Goal: Information Seeking & Learning: Check status

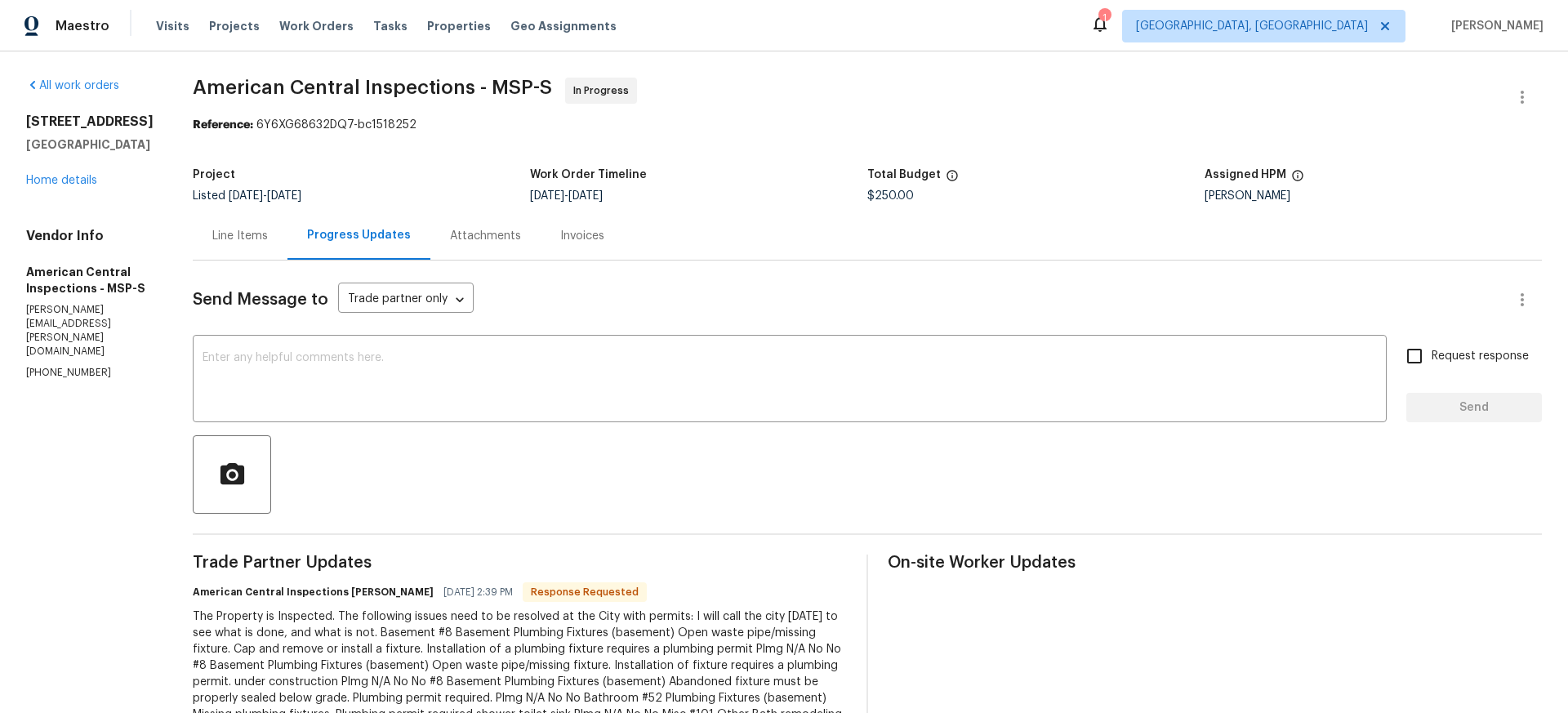
click at [243, 235] on div "Line Items" at bounding box center [240, 236] width 56 height 16
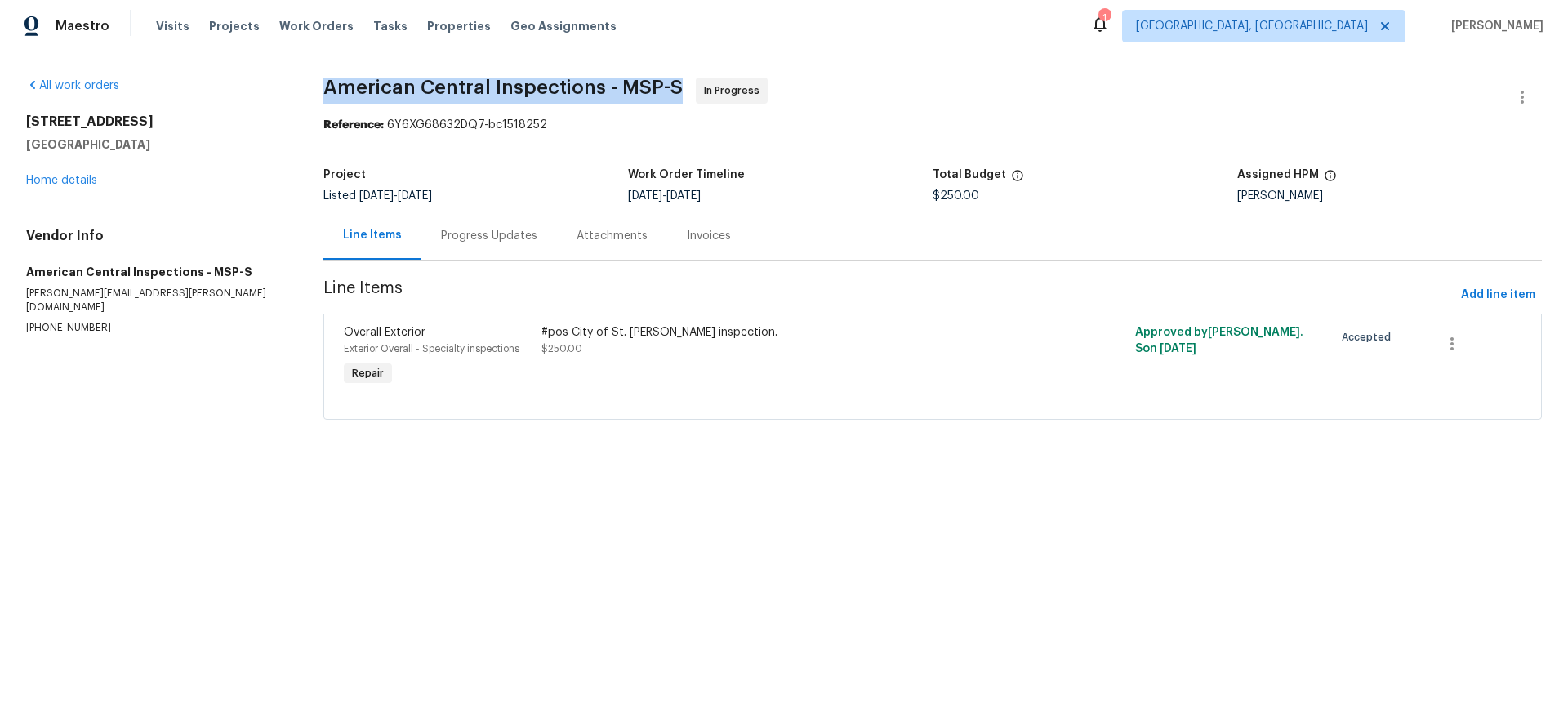
drag, startPoint x: 320, startPoint y: 81, endPoint x: 691, endPoint y: 81, distance: 371.0
click at [691, 81] on div "All work orders 5749 27th Ave S Minneapolis, MN 55417 Home details Vendor Info …" at bounding box center [784, 258] width 1568 height 414
copy span "American Central Inspections - MSP-S"
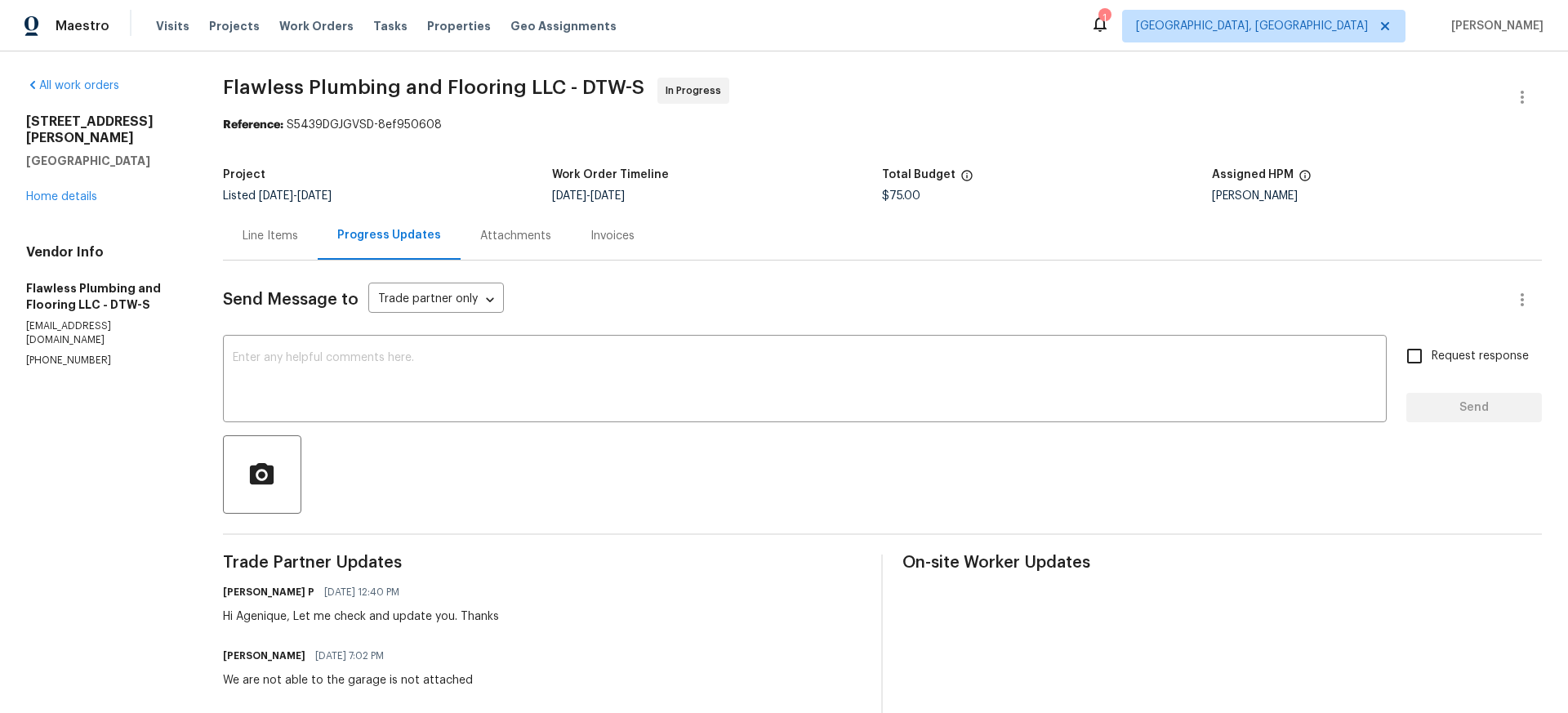
click at [293, 236] on div "Line Items" at bounding box center [270, 236] width 56 height 16
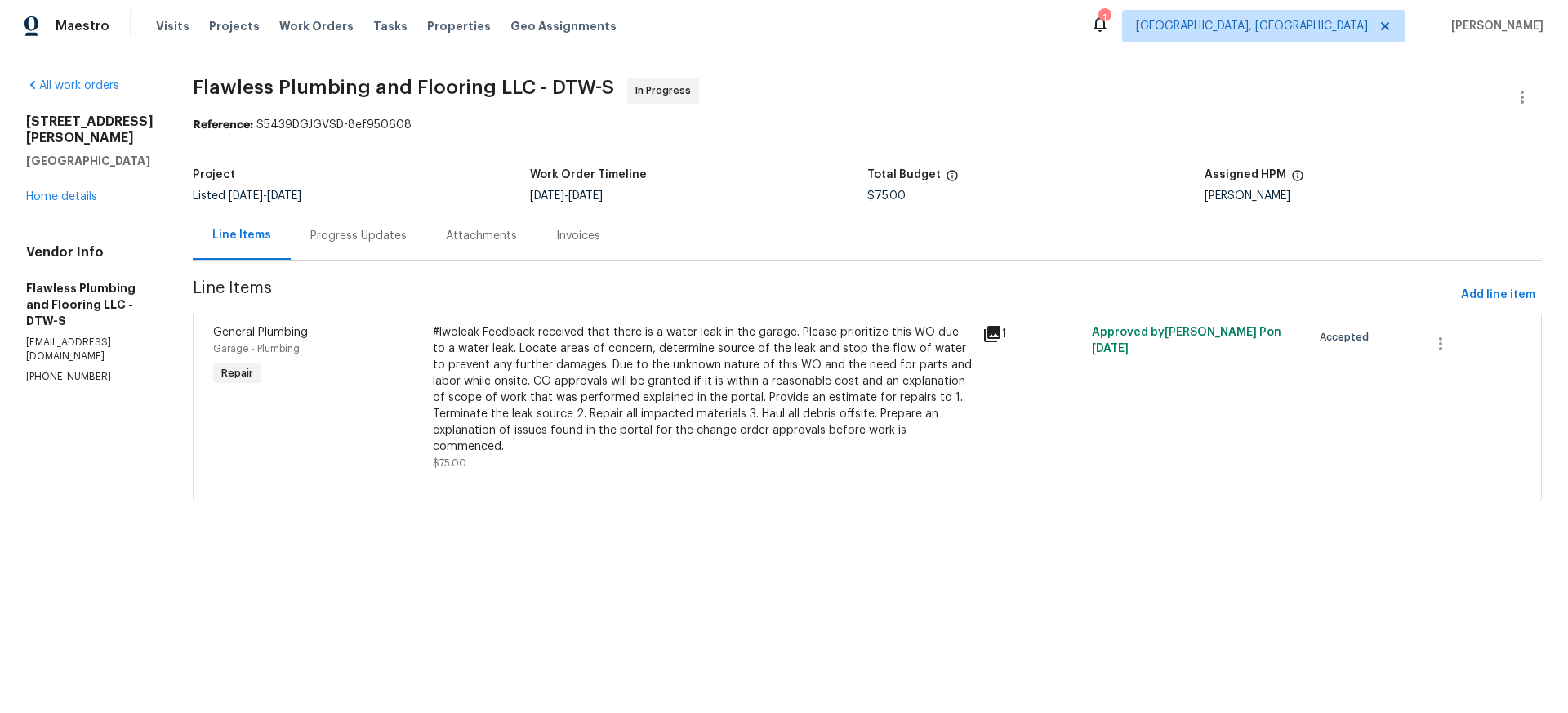
click at [712, 392] on div "#lwoleak Feedback received that there is a water leak in the garage. Please pri…" at bounding box center [702, 389] width 540 height 130
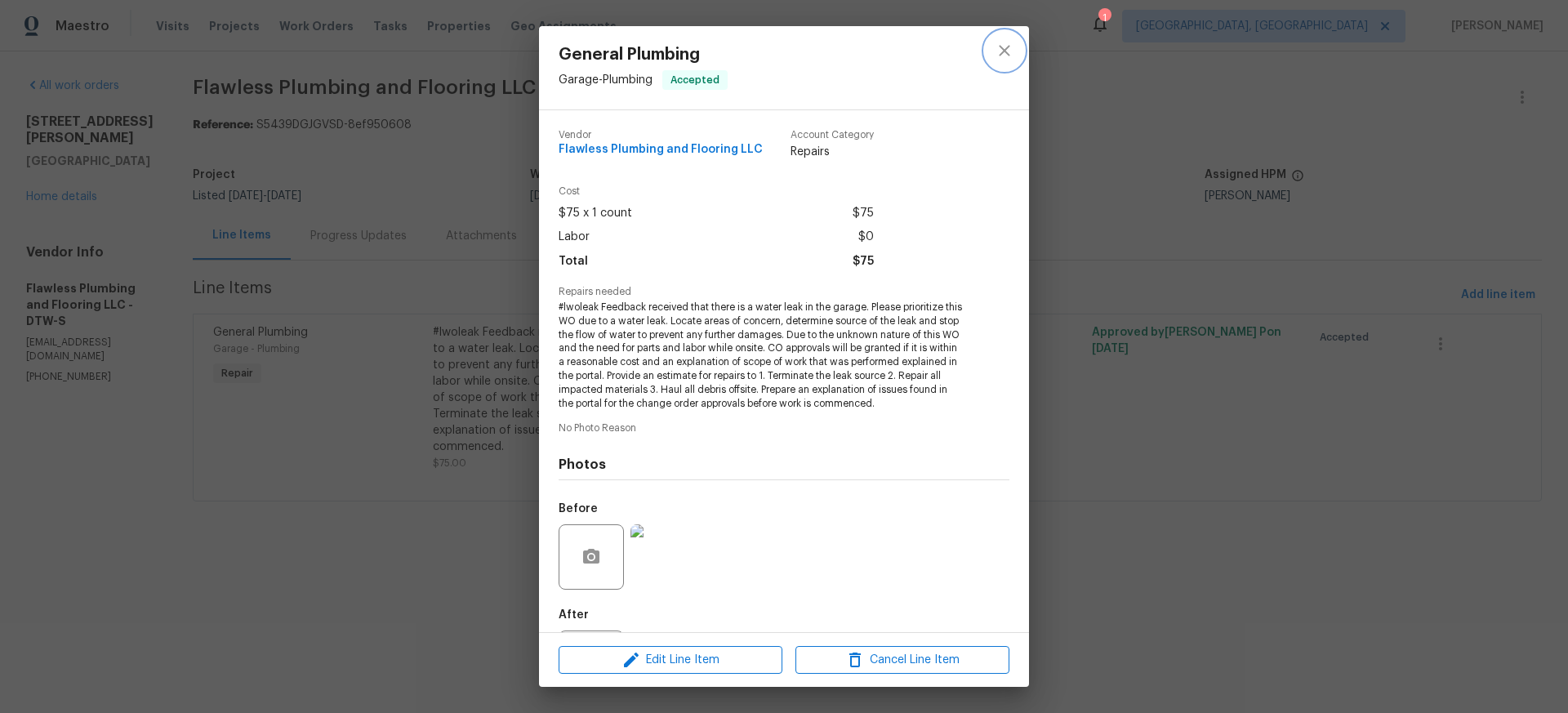
click at [1007, 52] on icon "close" at bounding box center [1004, 50] width 11 height 11
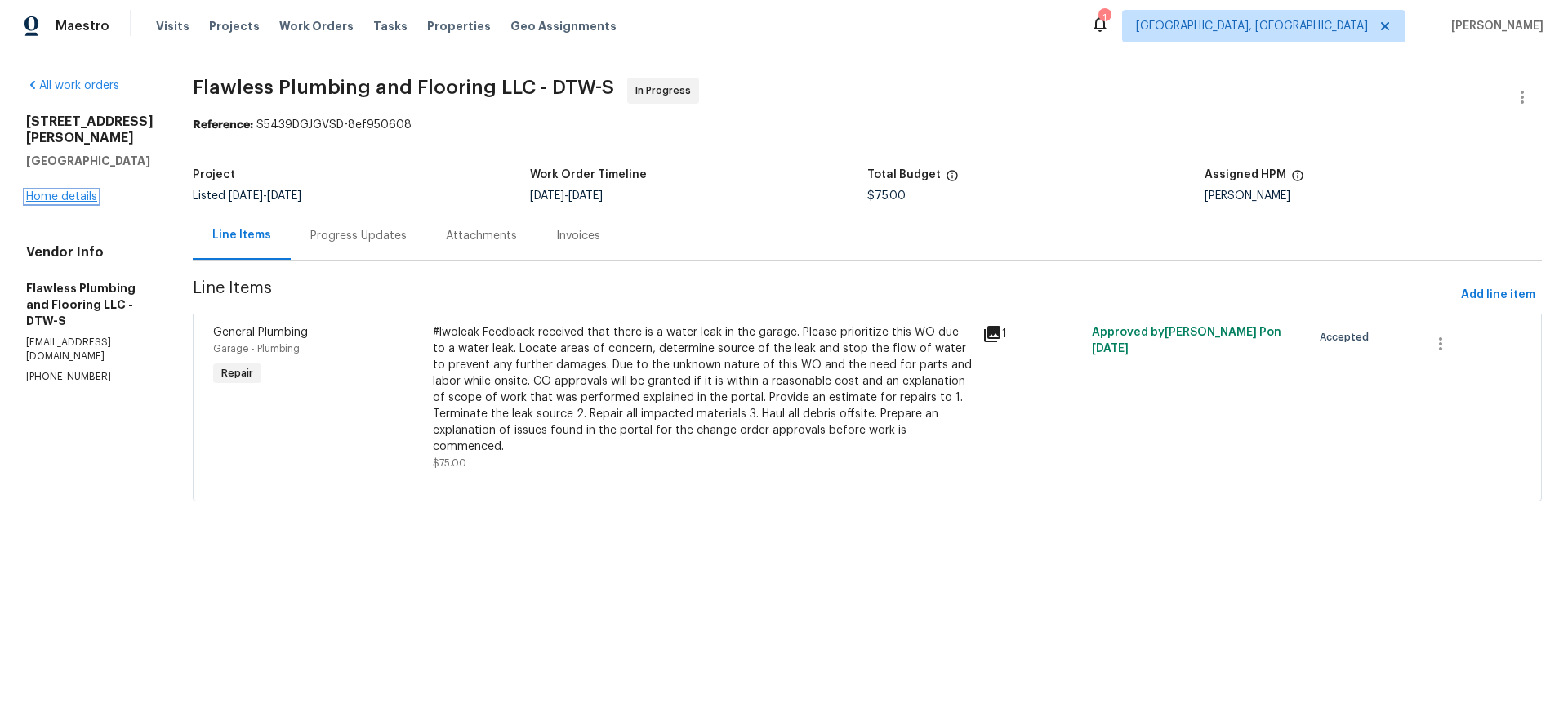
click at [76, 191] on link "Home details" at bounding box center [61, 197] width 71 height 12
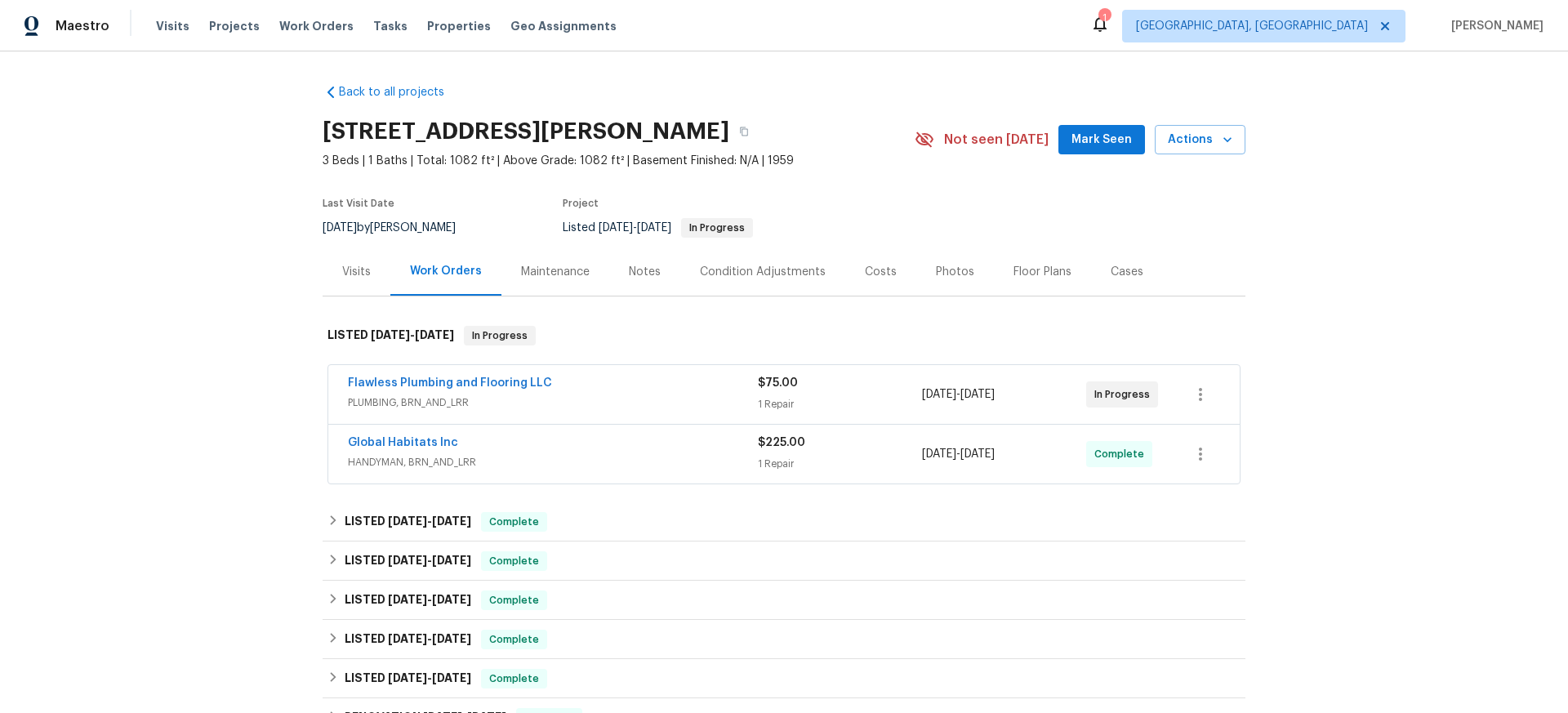
click at [356, 269] on div "Visits" at bounding box center [356, 271] width 29 height 16
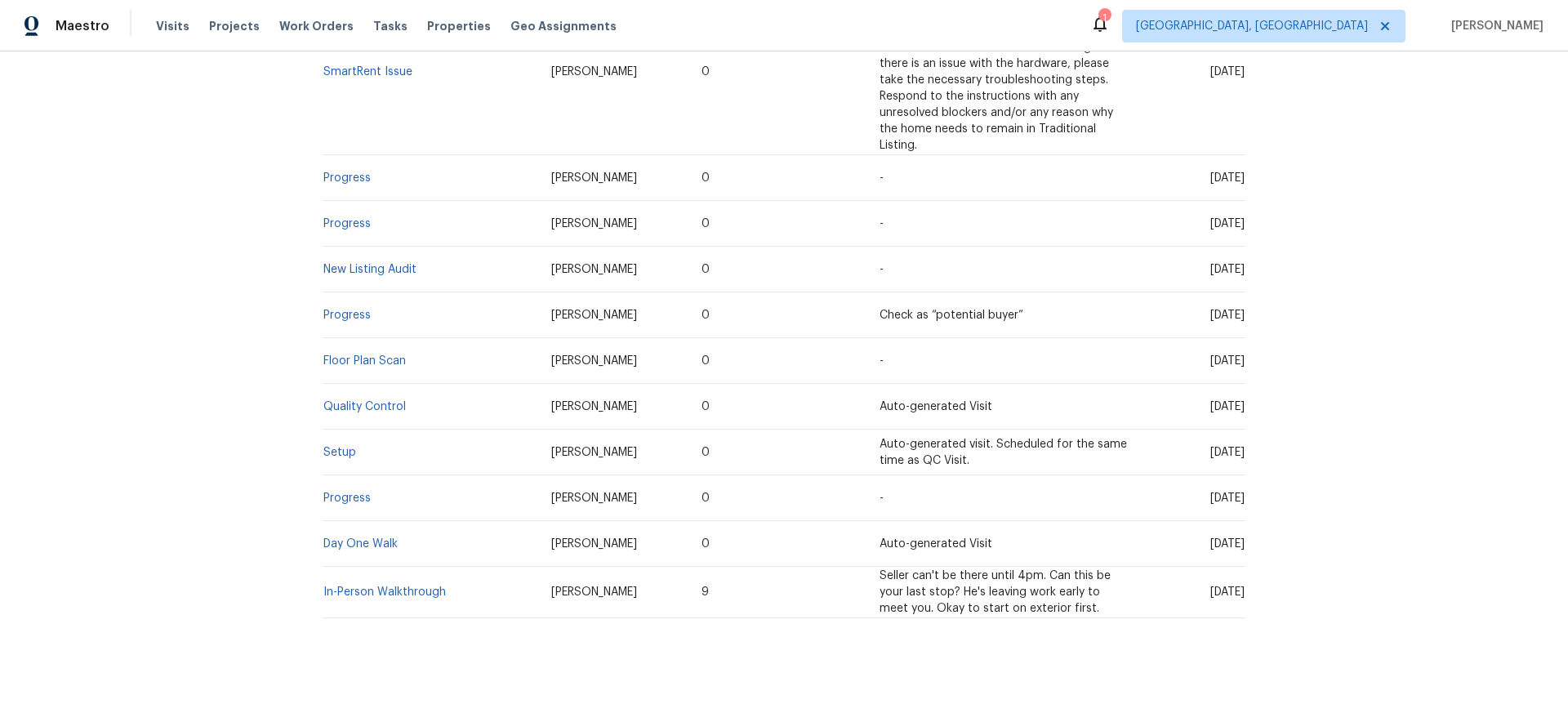
scroll to position [806, 0]
drag, startPoint x: 536, startPoint y: 526, endPoint x: 632, endPoint y: 528, distance: 96.0
click at [632, 528] on td "Dominic Herron" at bounding box center [613, 544] width 150 height 45
copy span "Dominic Herron"
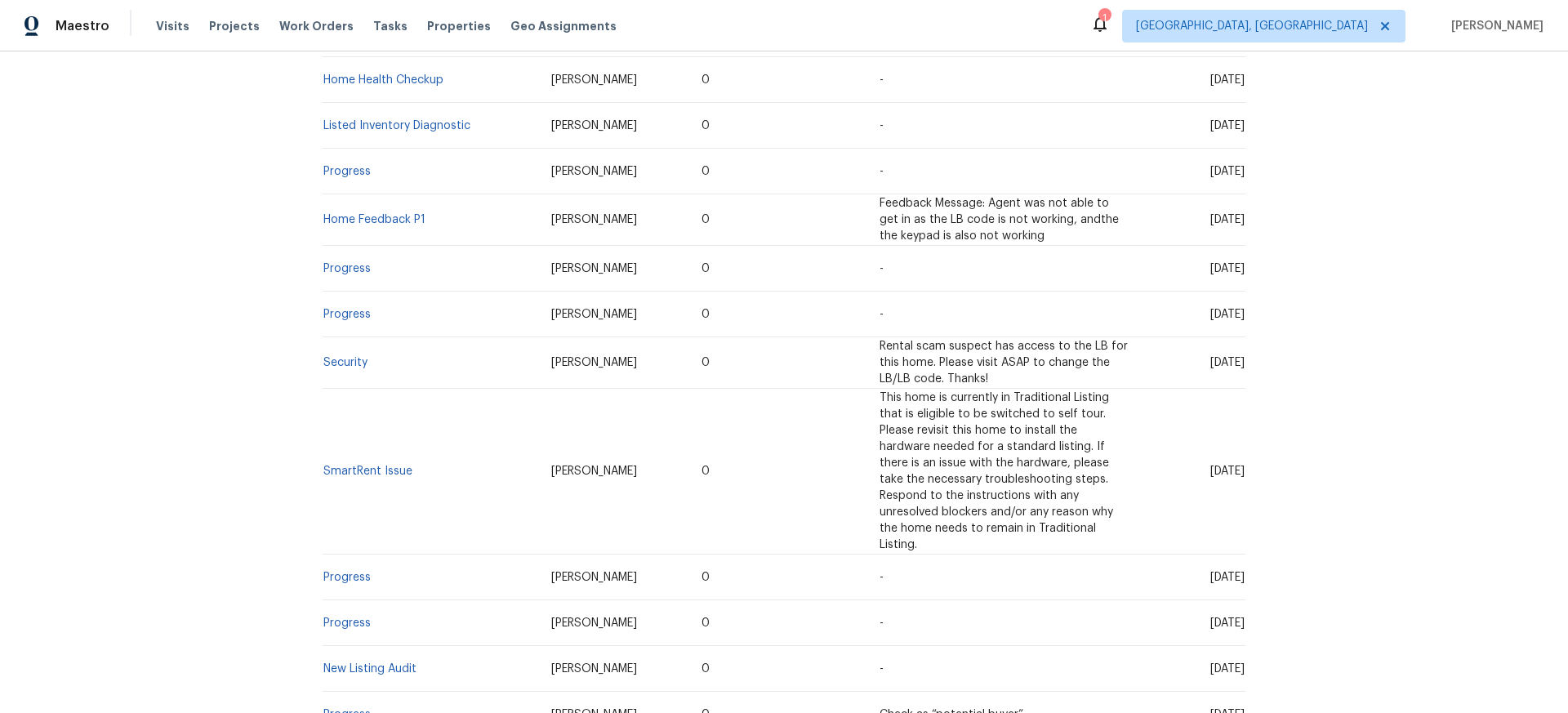
scroll to position [404, 0]
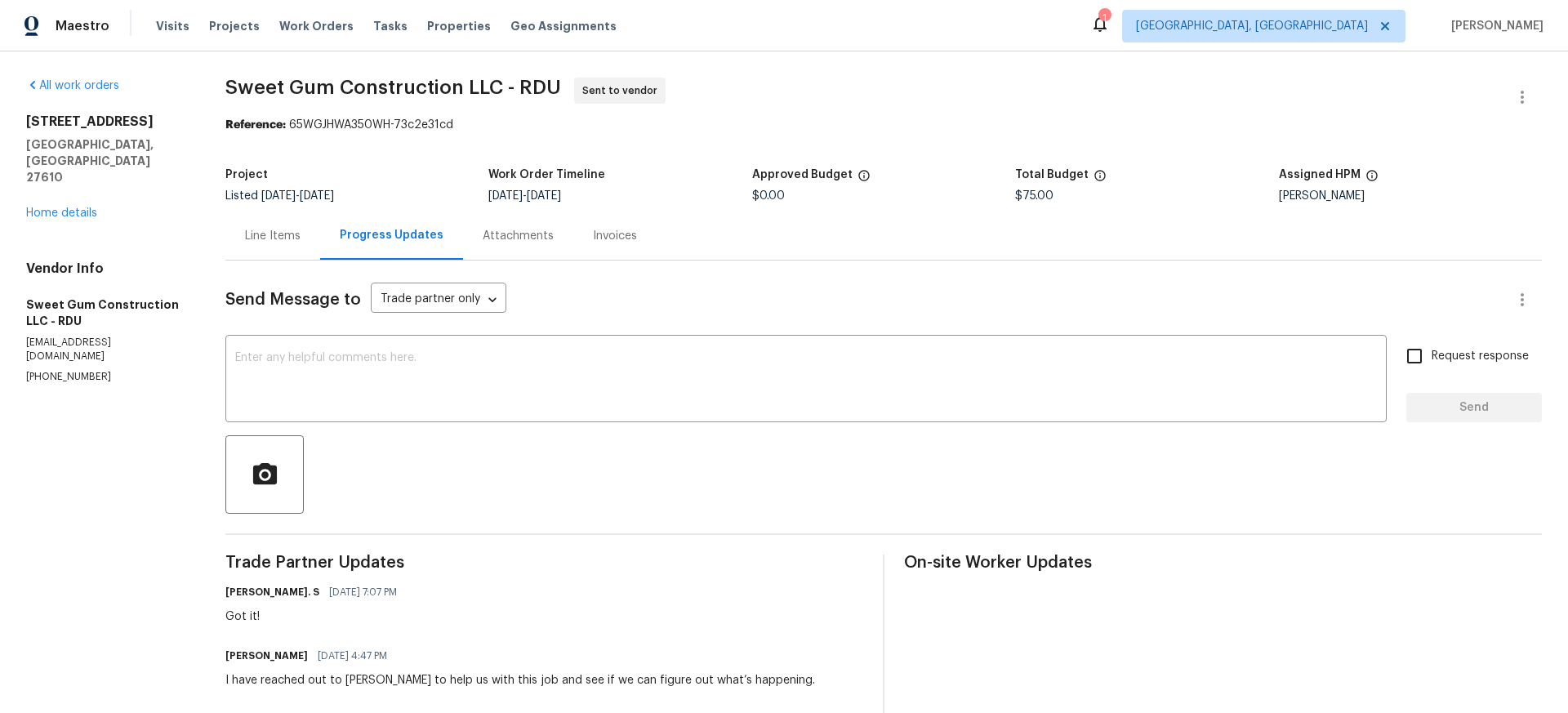
click at [285, 236] on div "Line Items" at bounding box center [273, 236] width 56 height 16
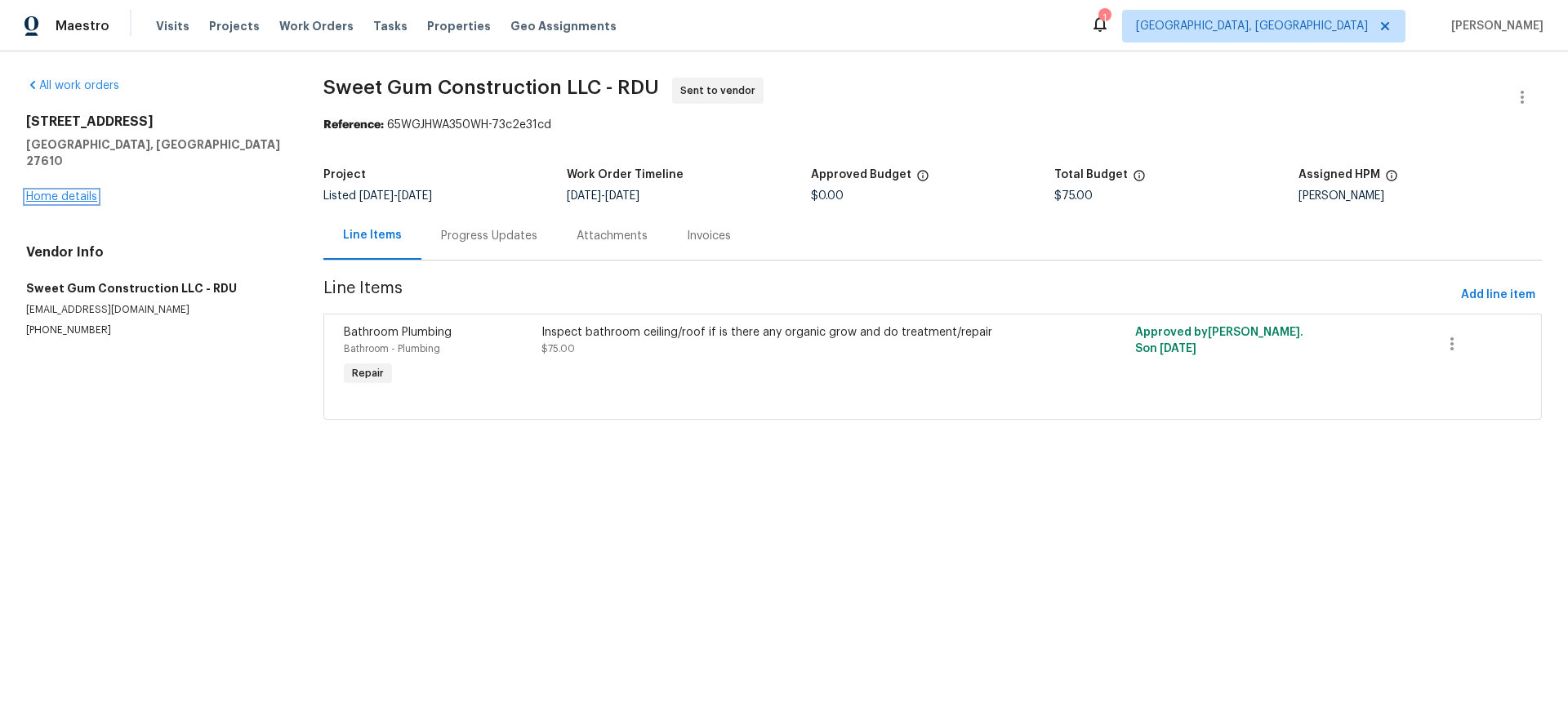
click at [68, 191] on link "Home details" at bounding box center [61, 197] width 71 height 12
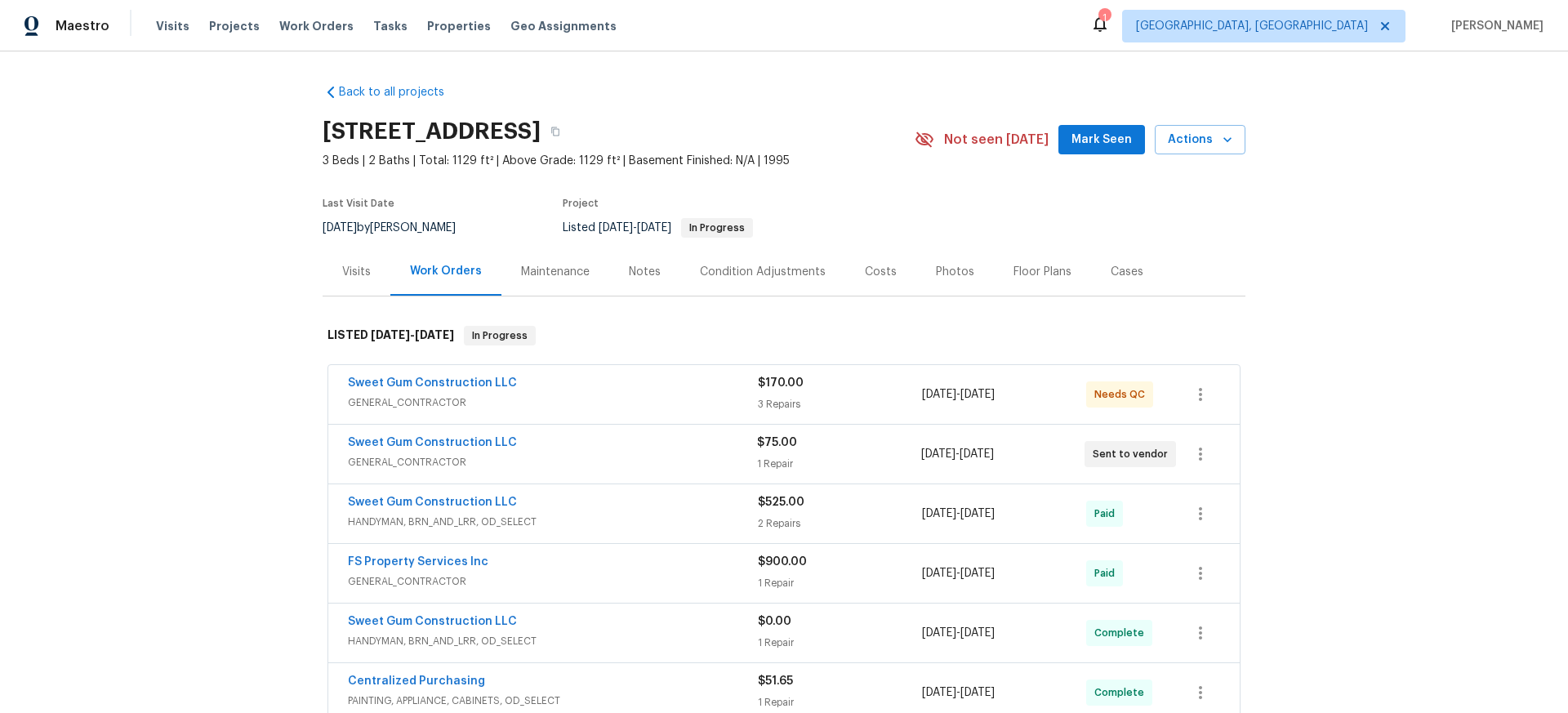
click at [954, 274] on div "Photos" at bounding box center [955, 271] width 39 height 16
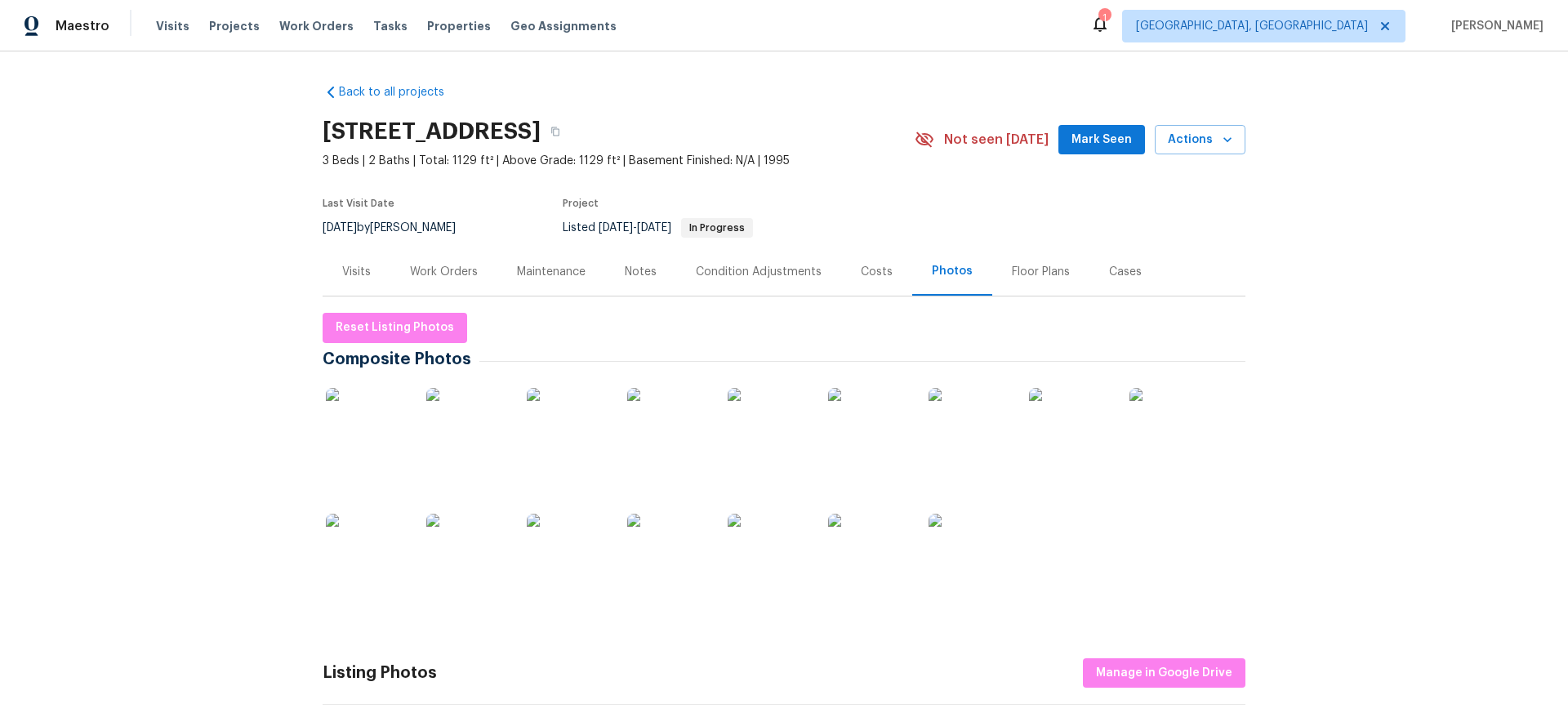
click at [375, 418] on img at bounding box center [366, 428] width 82 height 82
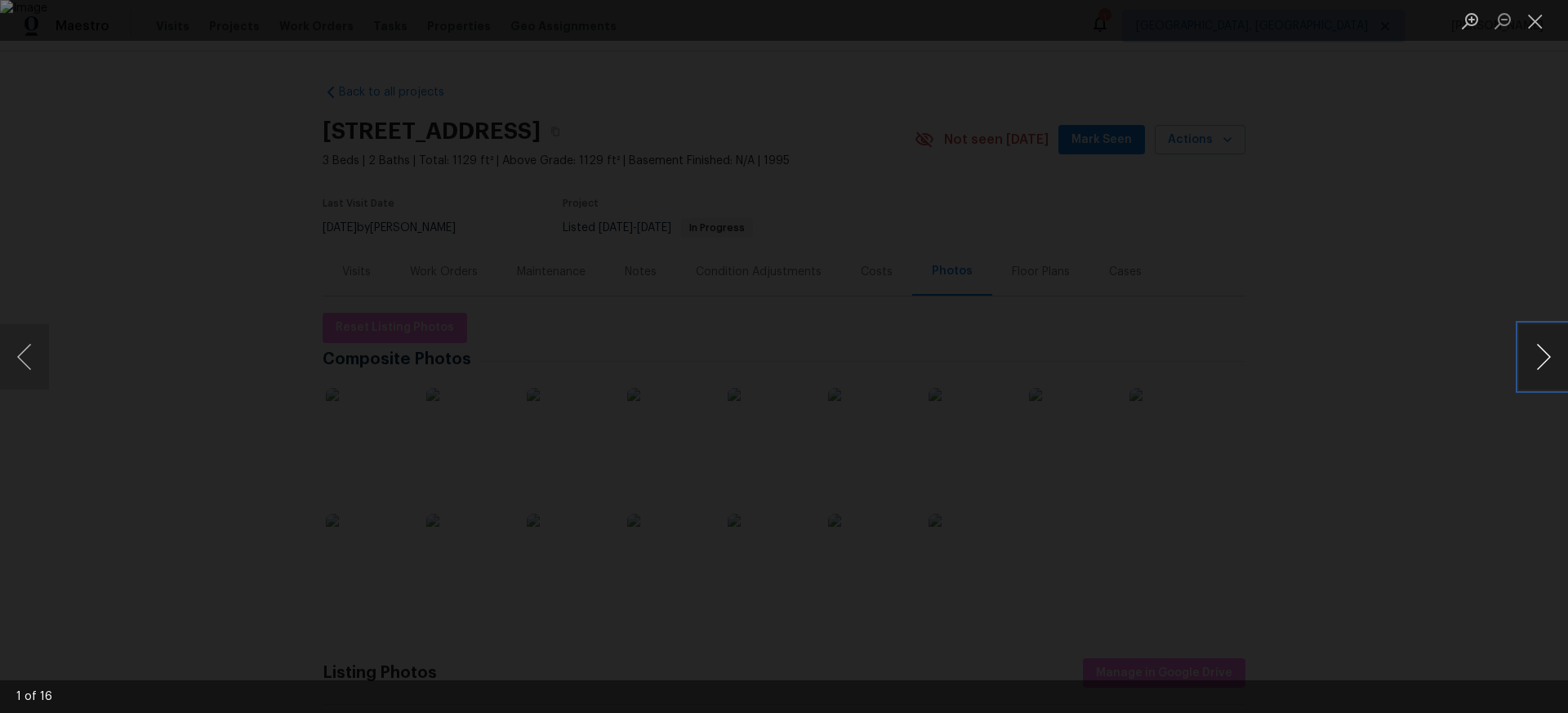
click at [1549, 357] on button "Next image" at bounding box center [1544, 357] width 49 height 66
click at [1545, 357] on button "Next image" at bounding box center [1544, 357] width 49 height 66
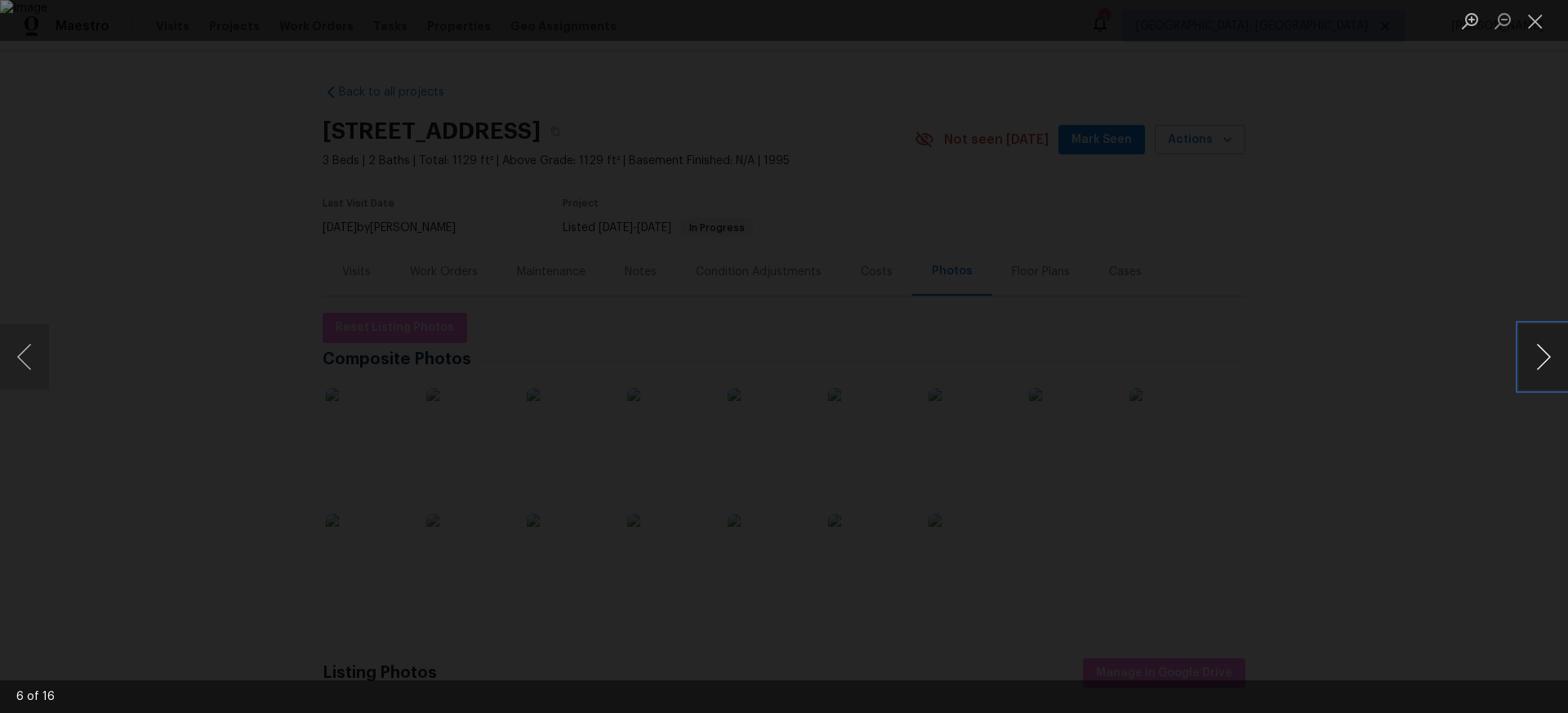
click at [1545, 357] on button "Next image" at bounding box center [1544, 357] width 49 height 66
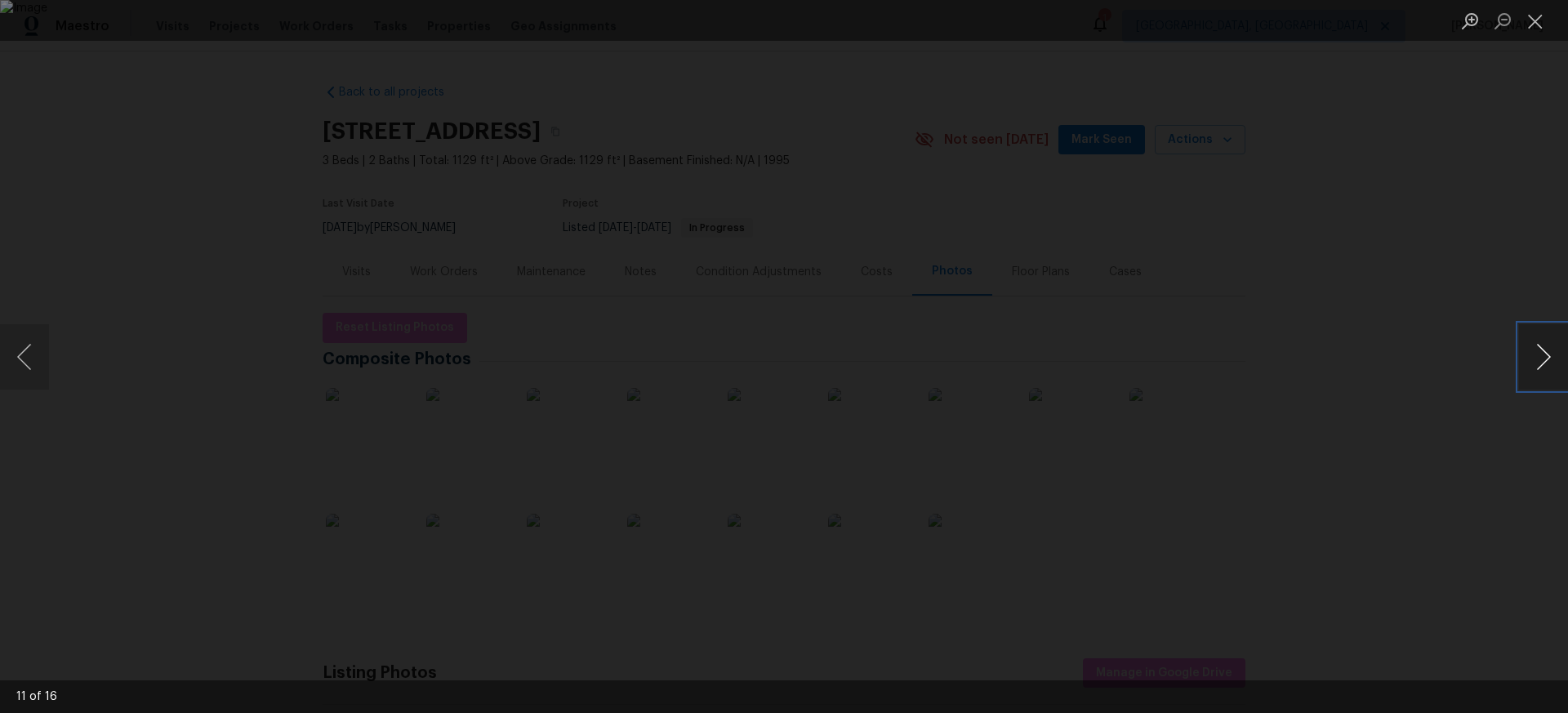
click at [1545, 357] on button "Next image" at bounding box center [1544, 357] width 49 height 66
click at [1532, 26] on button "Close lightbox" at bounding box center [1535, 21] width 33 height 29
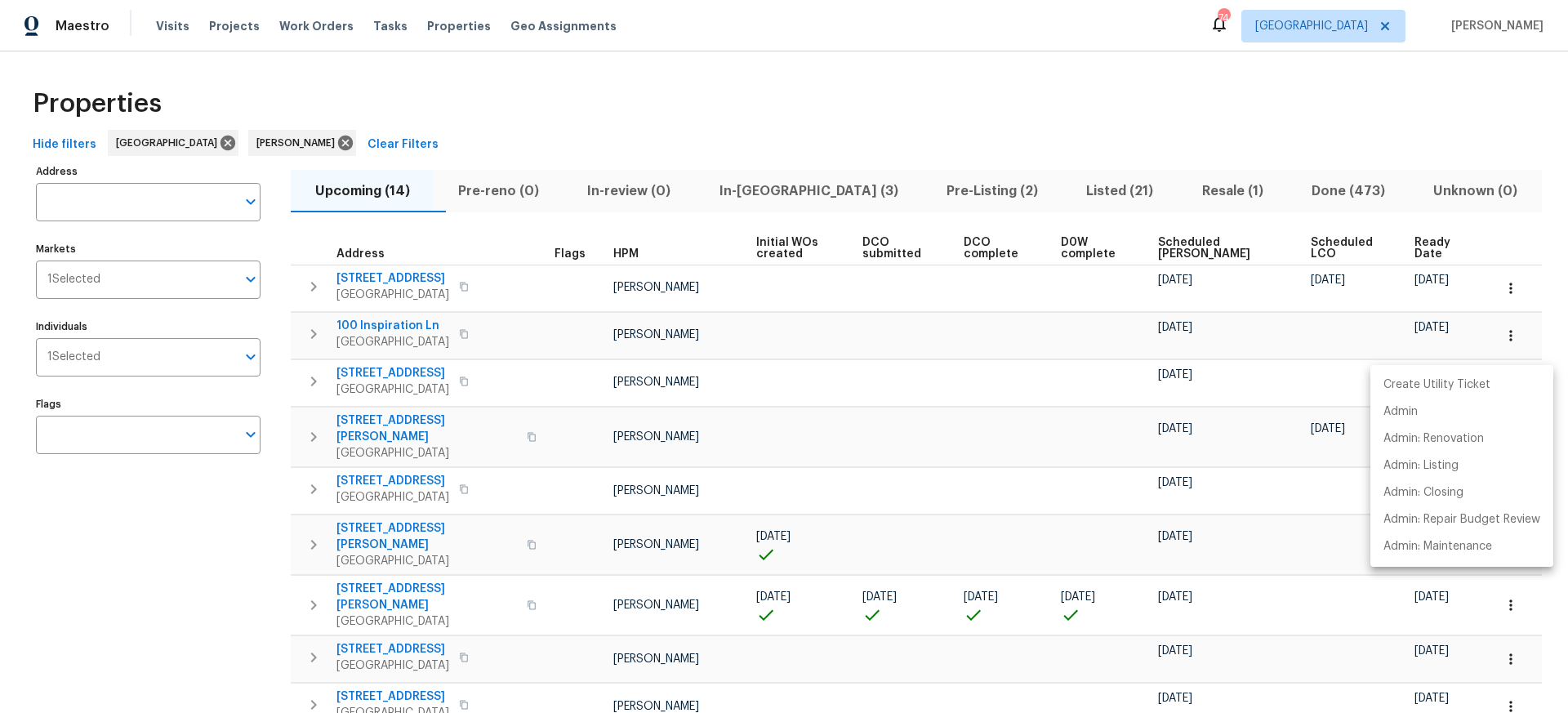
scroll to position [226, 0]
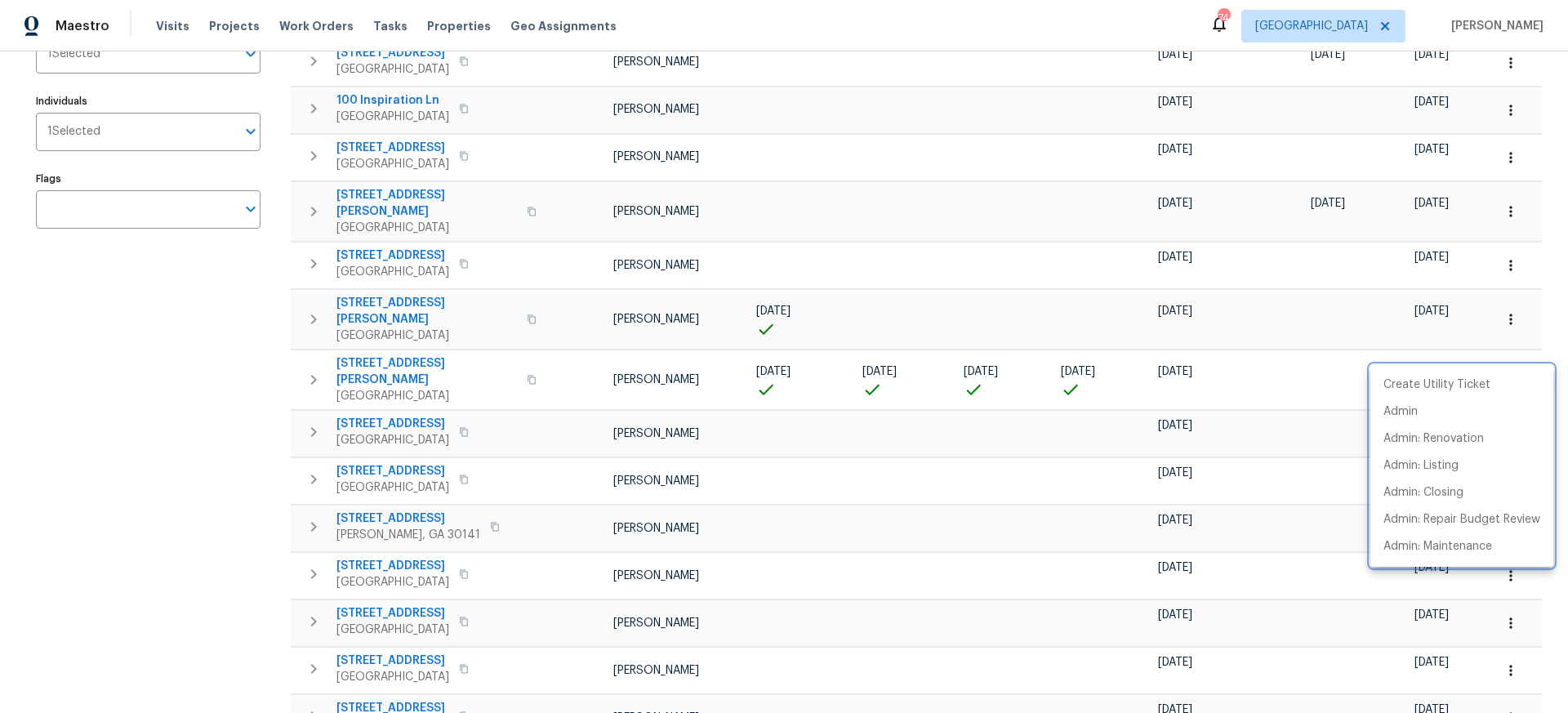
click at [737, 143] on div at bounding box center [784, 356] width 1568 height 713
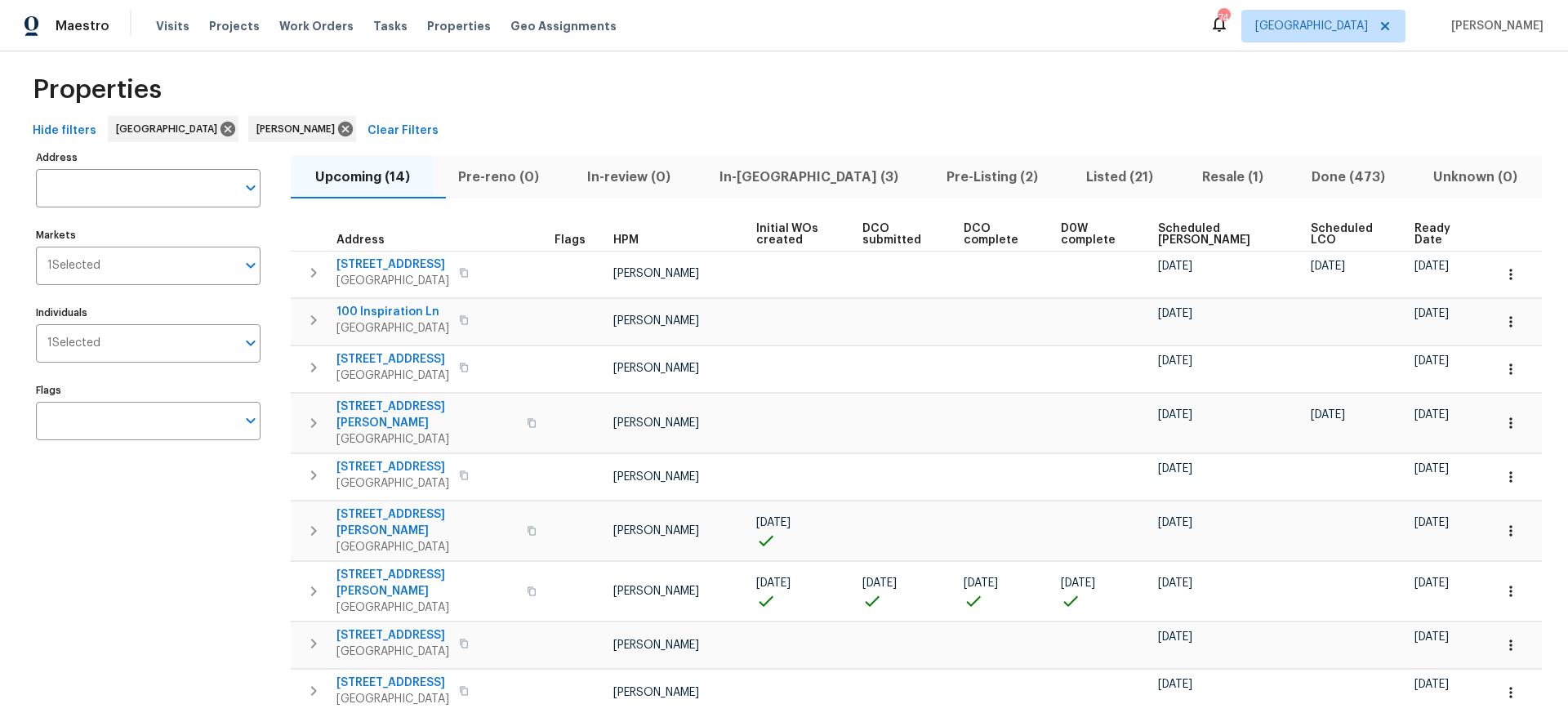
scroll to position [0, 0]
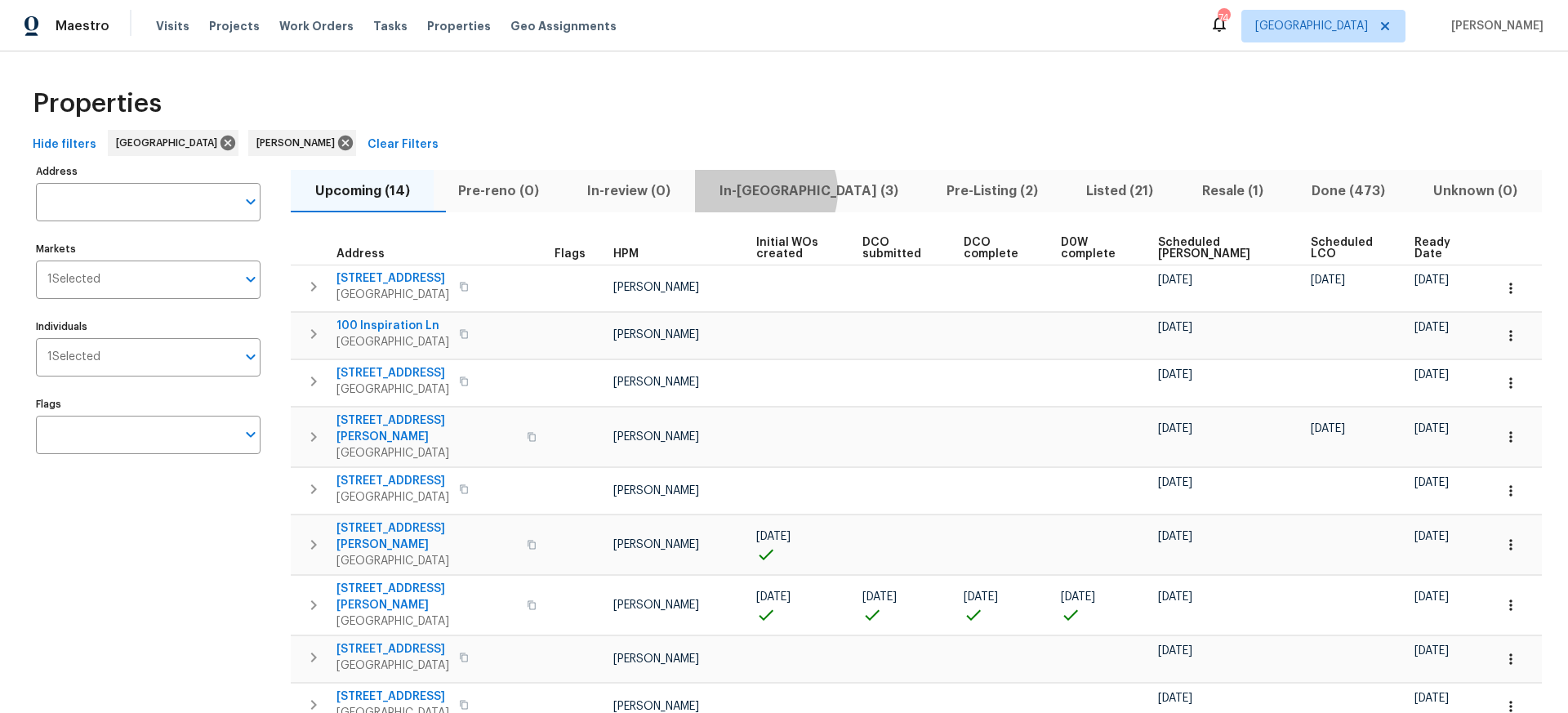
click at [800, 191] on span "In-reno (3)" at bounding box center [808, 190] width 207 height 23
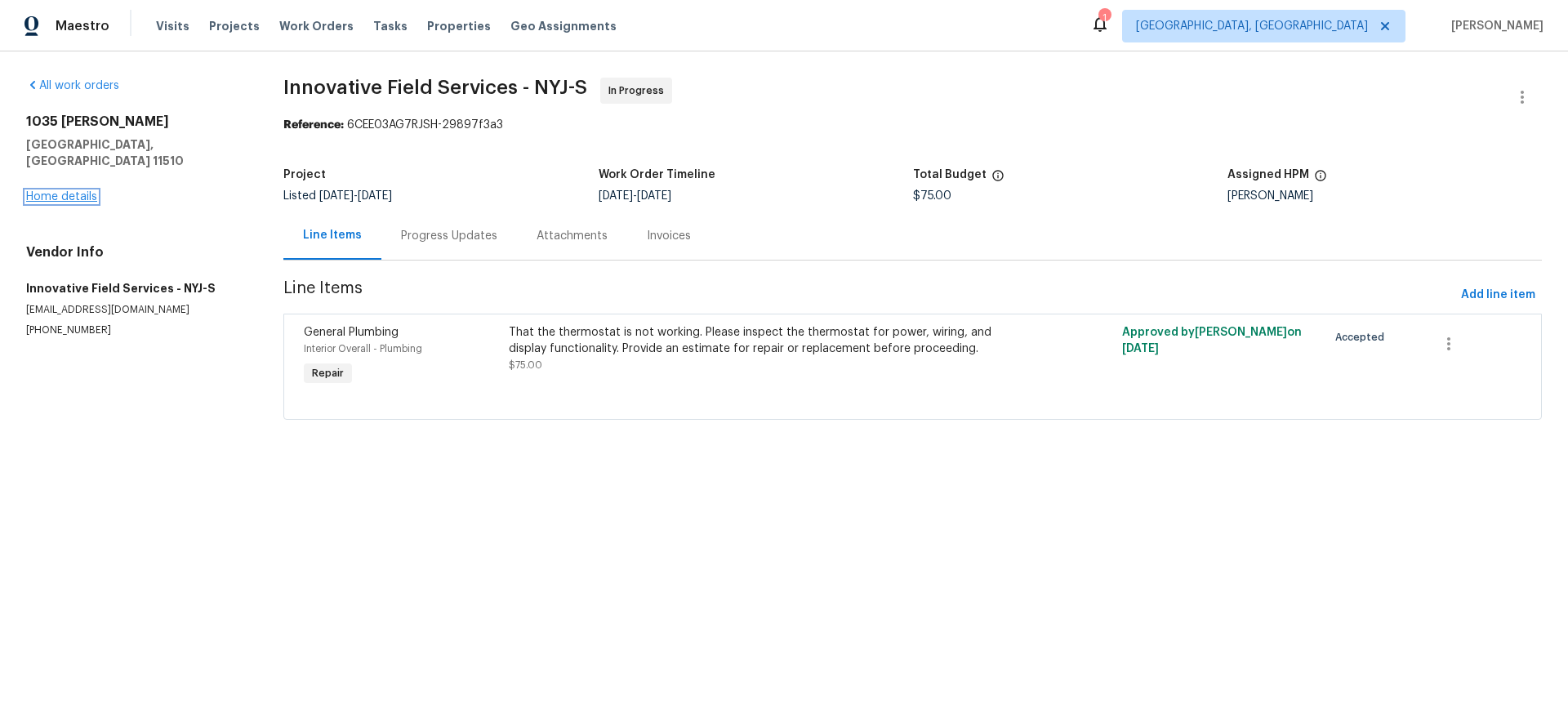
click at [73, 191] on link "Home details" at bounding box center [61, 197] width 71 height 12
click at [449, 233] on div "Progress Updates" at bounding box center [449, 236] width 96 height 16
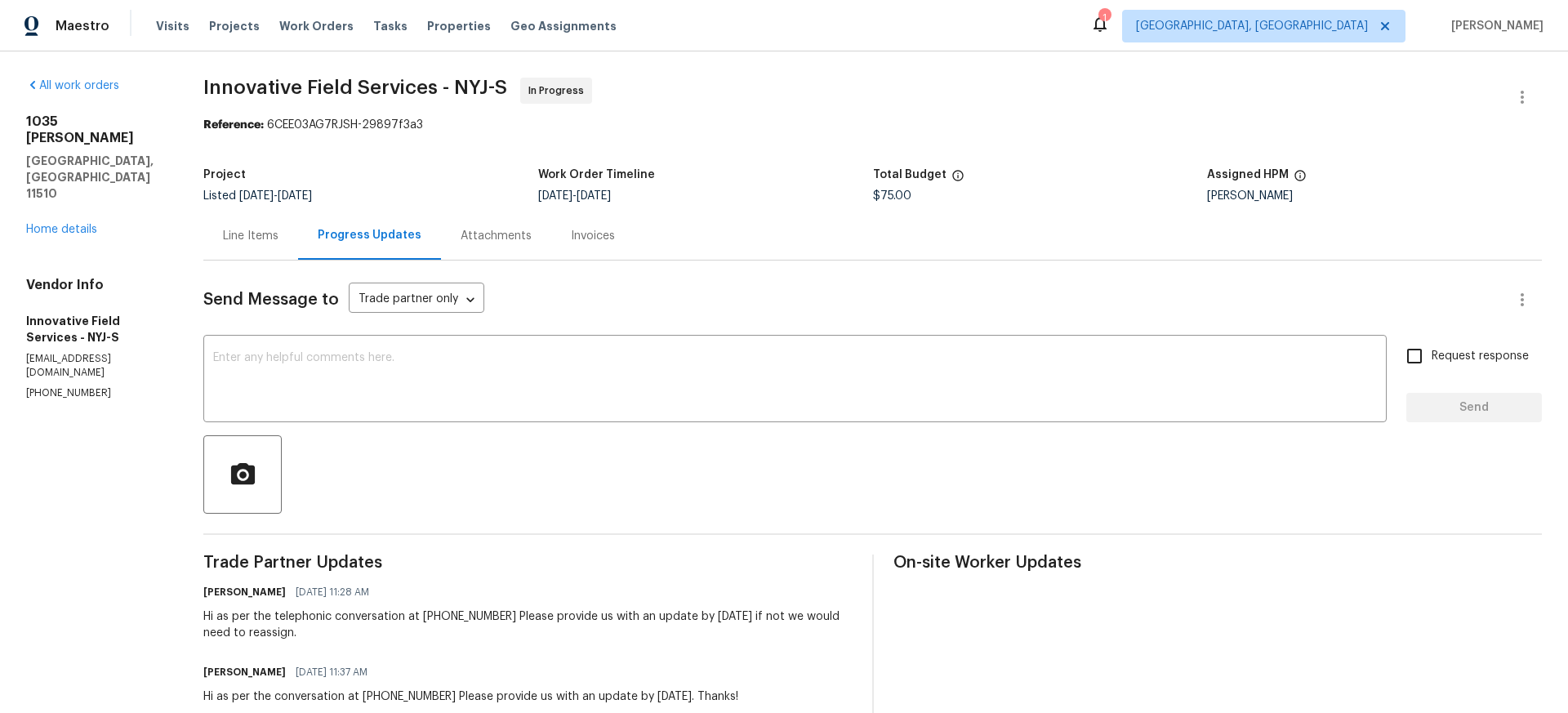
click at [254, 235] on div "Line Items" at bounding box center [251, 236] width 56 height 16
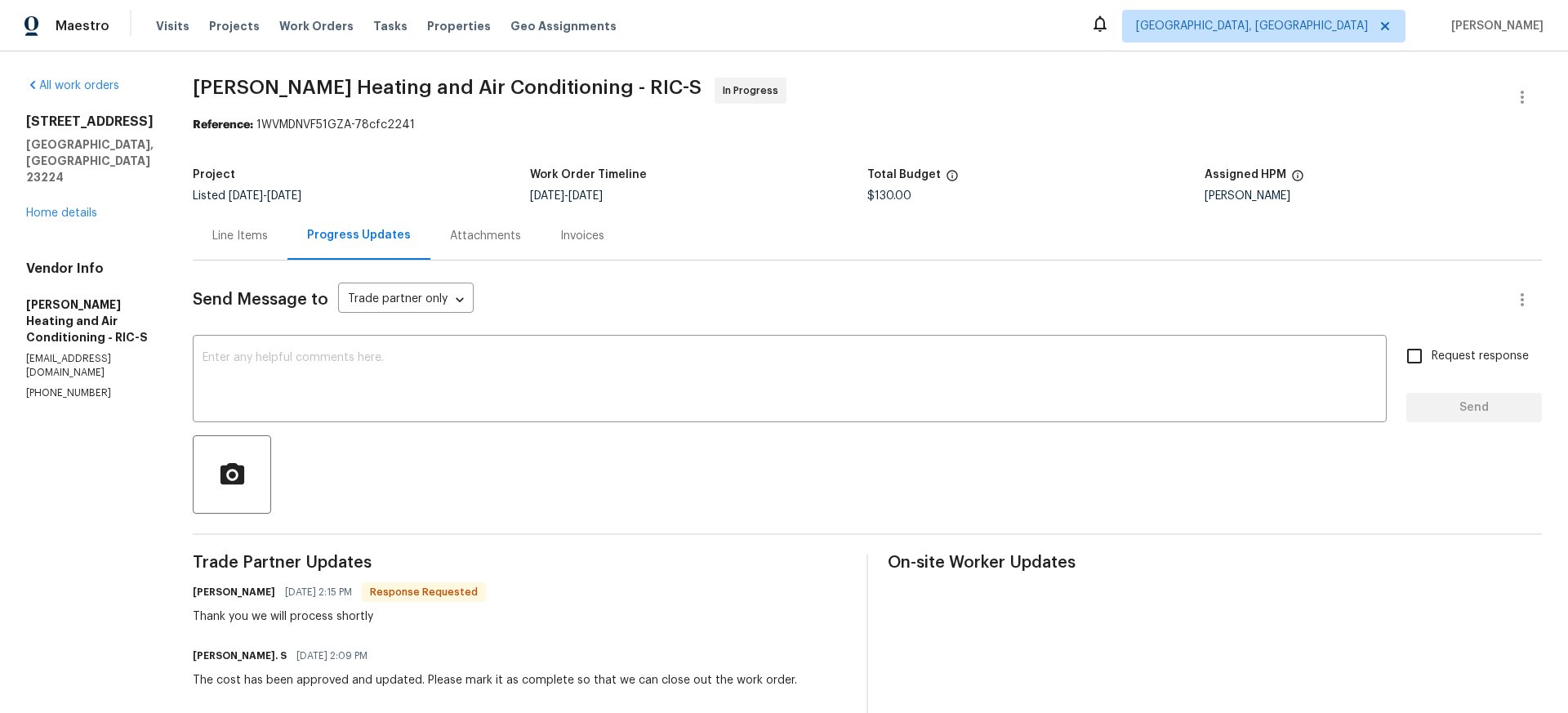
click at [237, 234] on div "Line Items" at bounding box center [240, 236] width 56 height 16
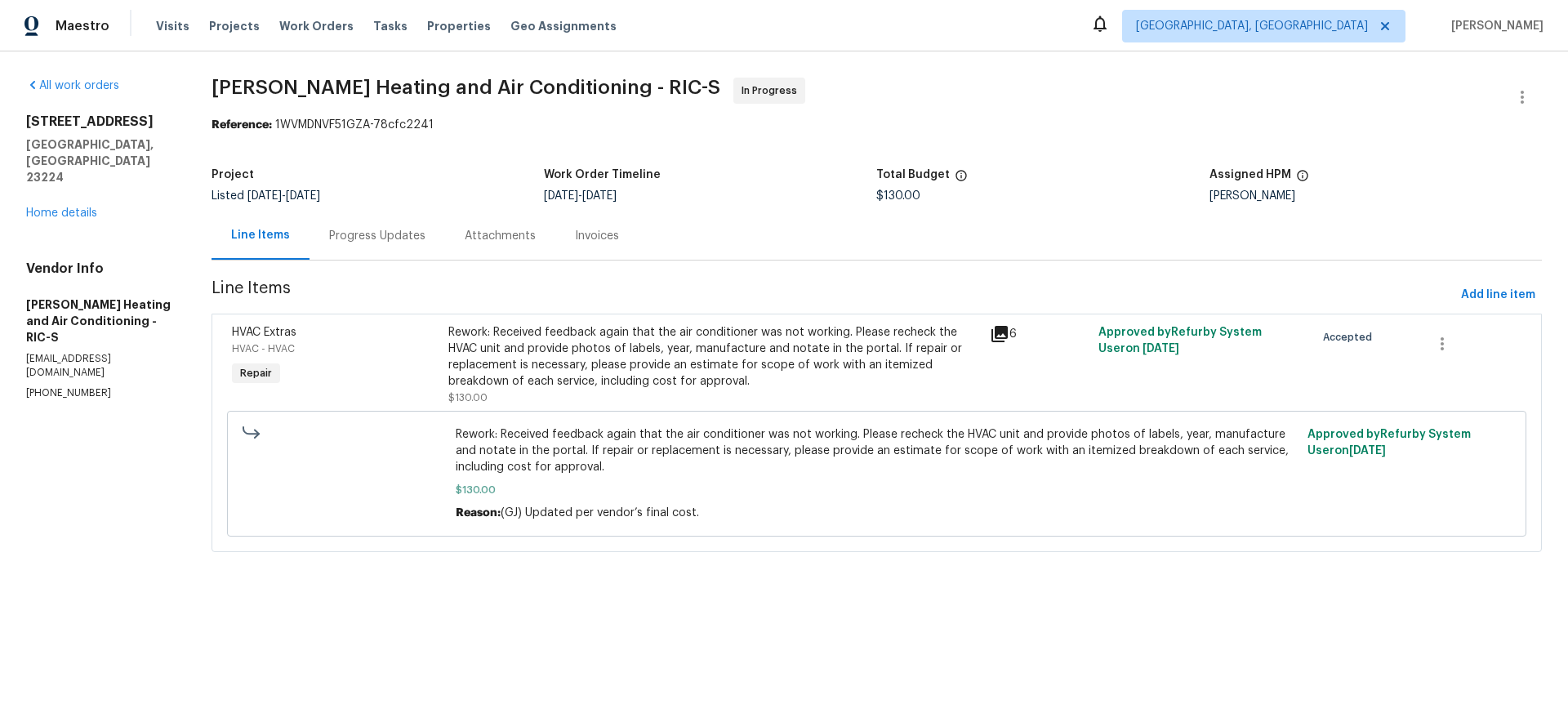
click at [377, 236] on div "Progress Updates" at bounding box center [377, 236] width 96 height 16
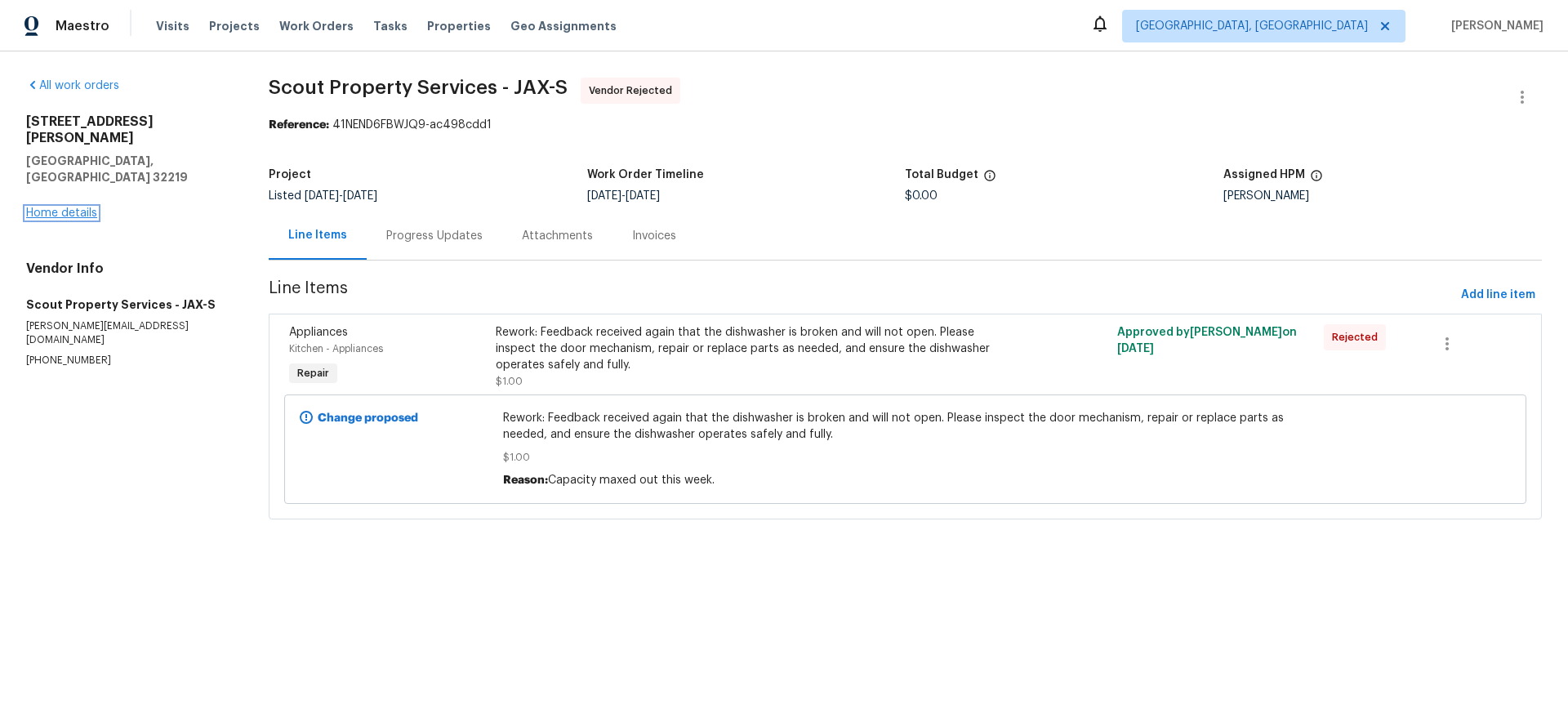
click at [68, 207] on link "Home details" at bounding box center [61, 213] width 71 height 12
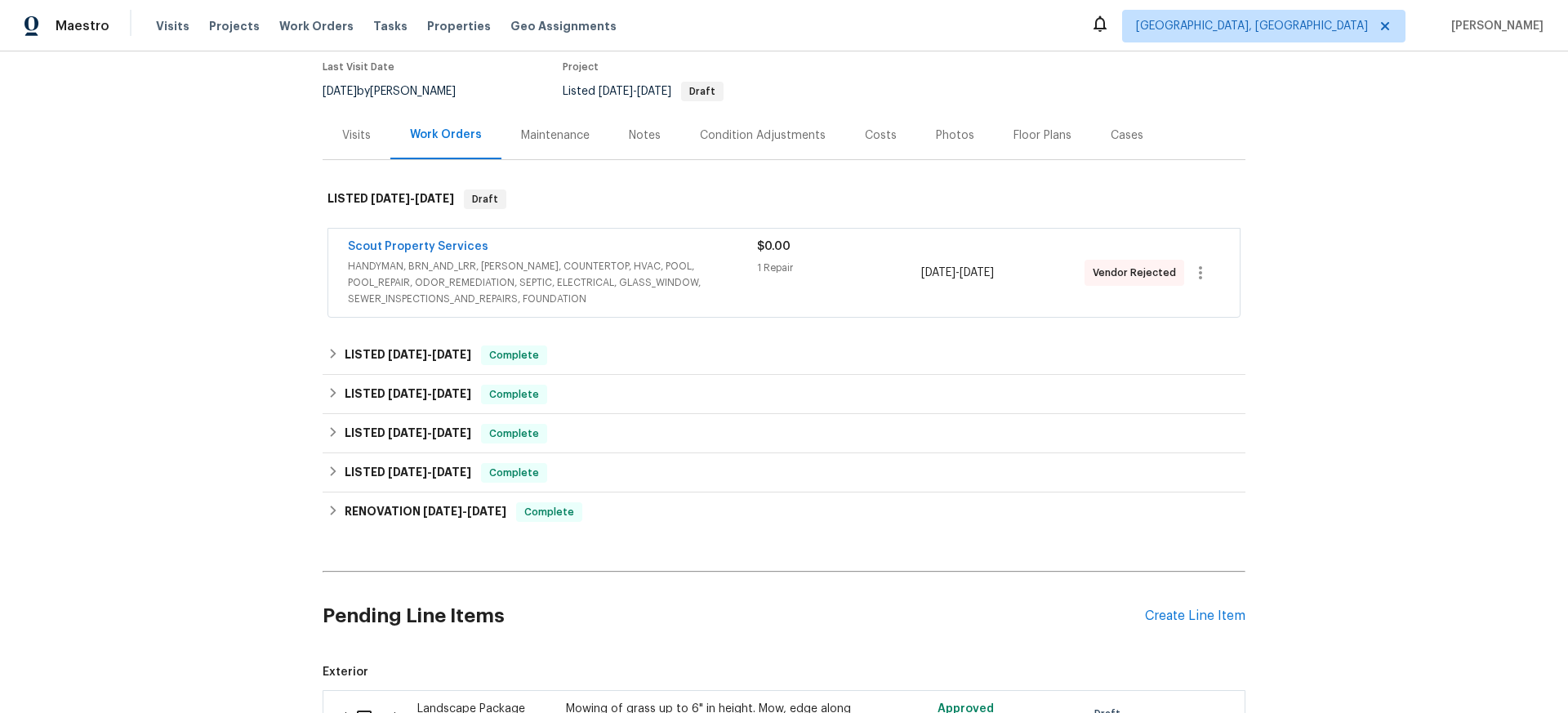
scroll to position [95, 0]
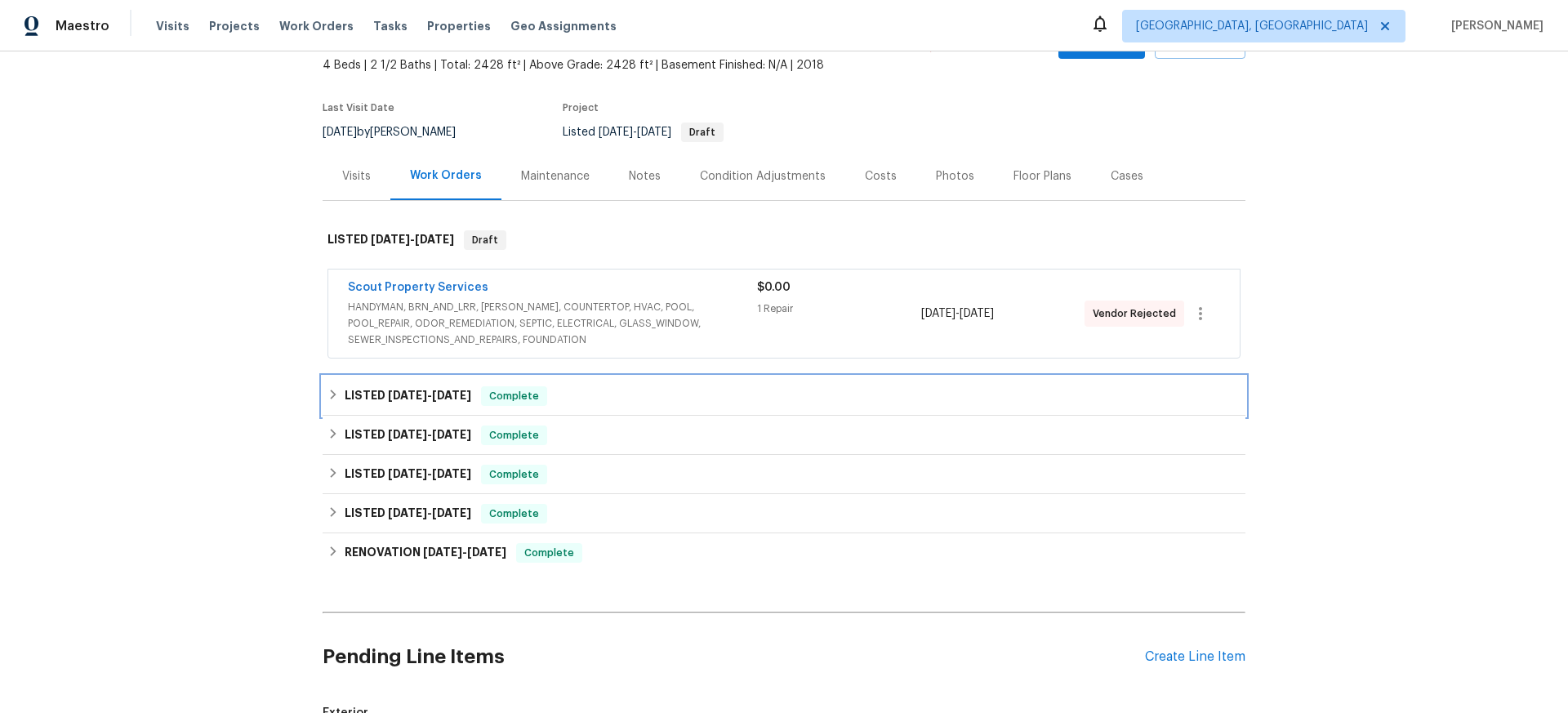
click at [436, 397] on span "9/4/25" at bounding box center [451, 396] width 40 height 12
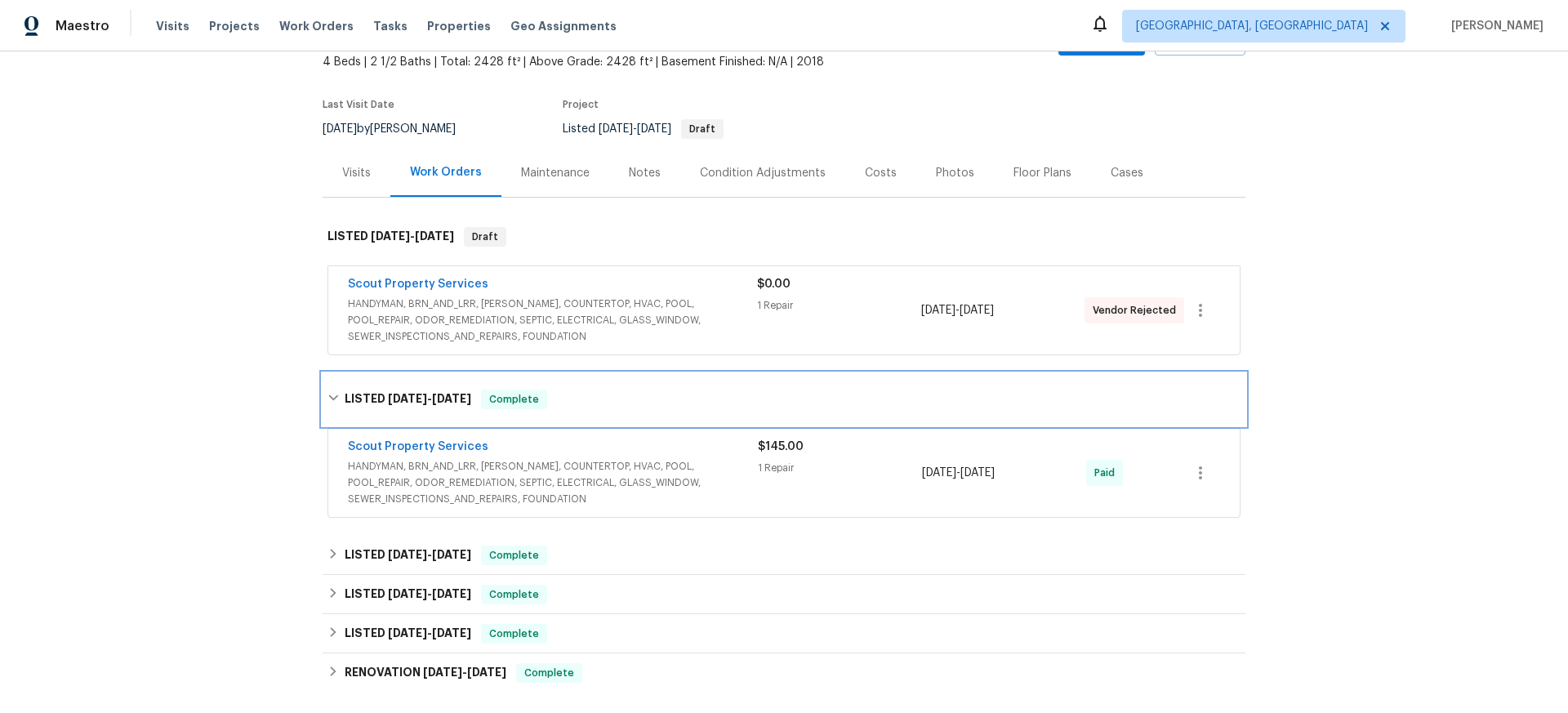
scroll to position [99, 0]
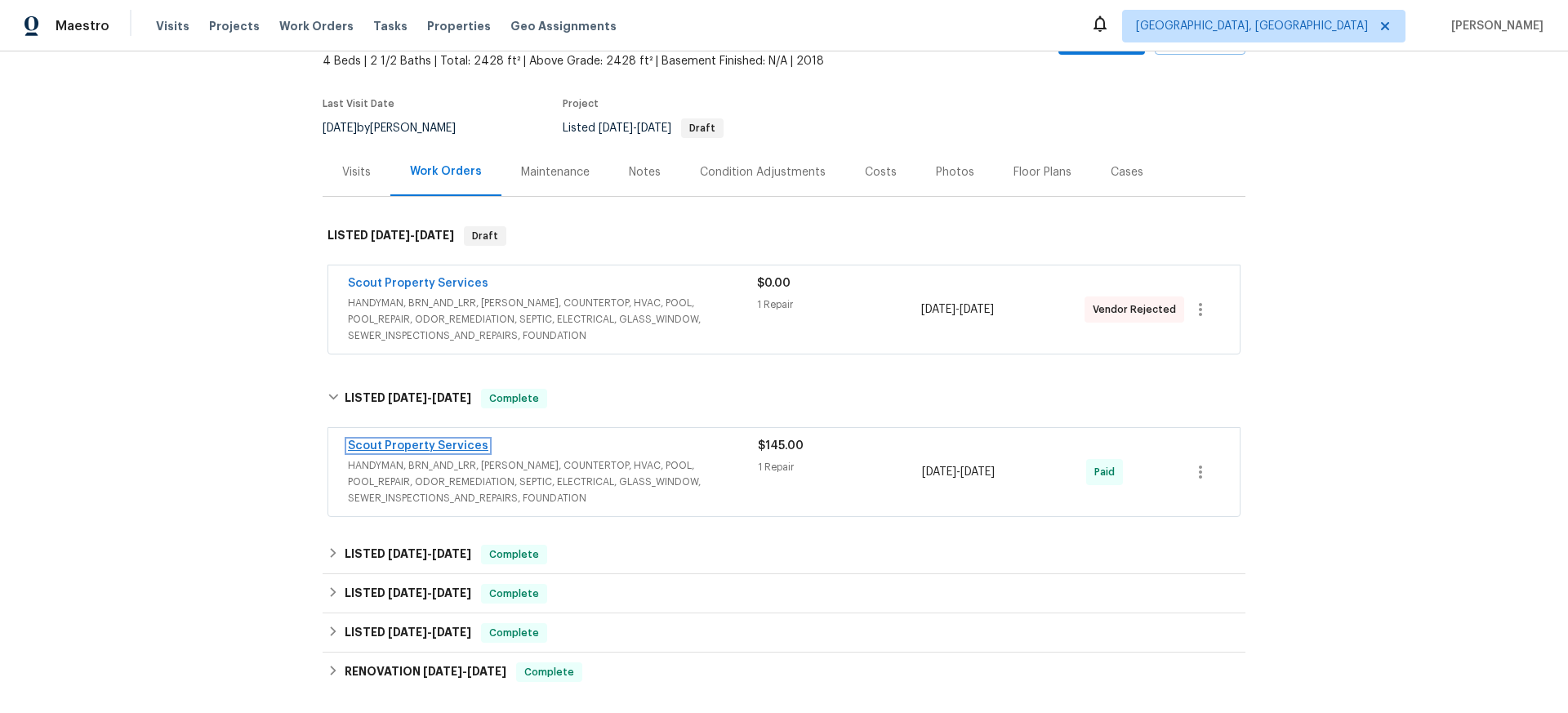
click at [445, 442] on link "Scout Property Services" at bounding box center [418, 446] width 141 height 12
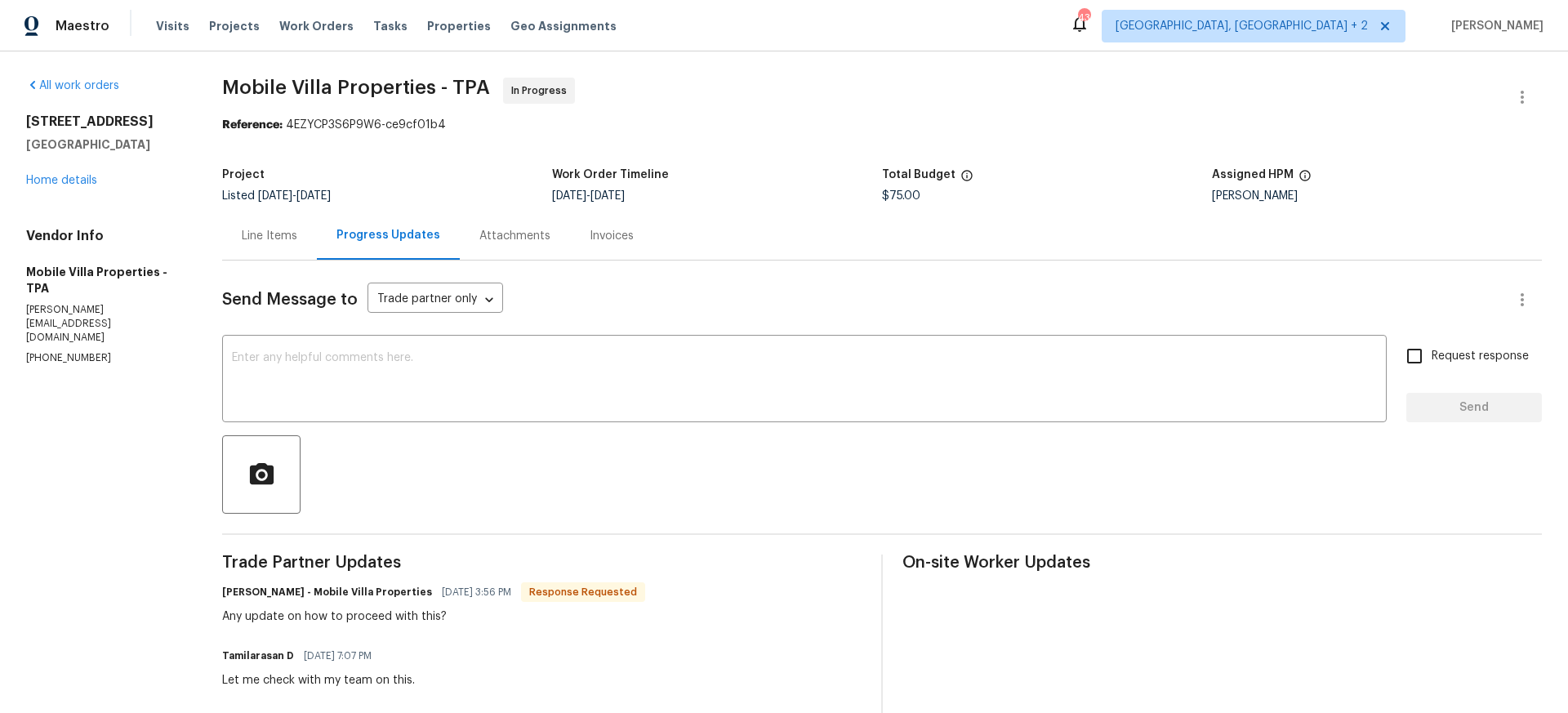
click at [268, 230] on div "Line Items" at bounding box center [269, 236] width 56 height 16
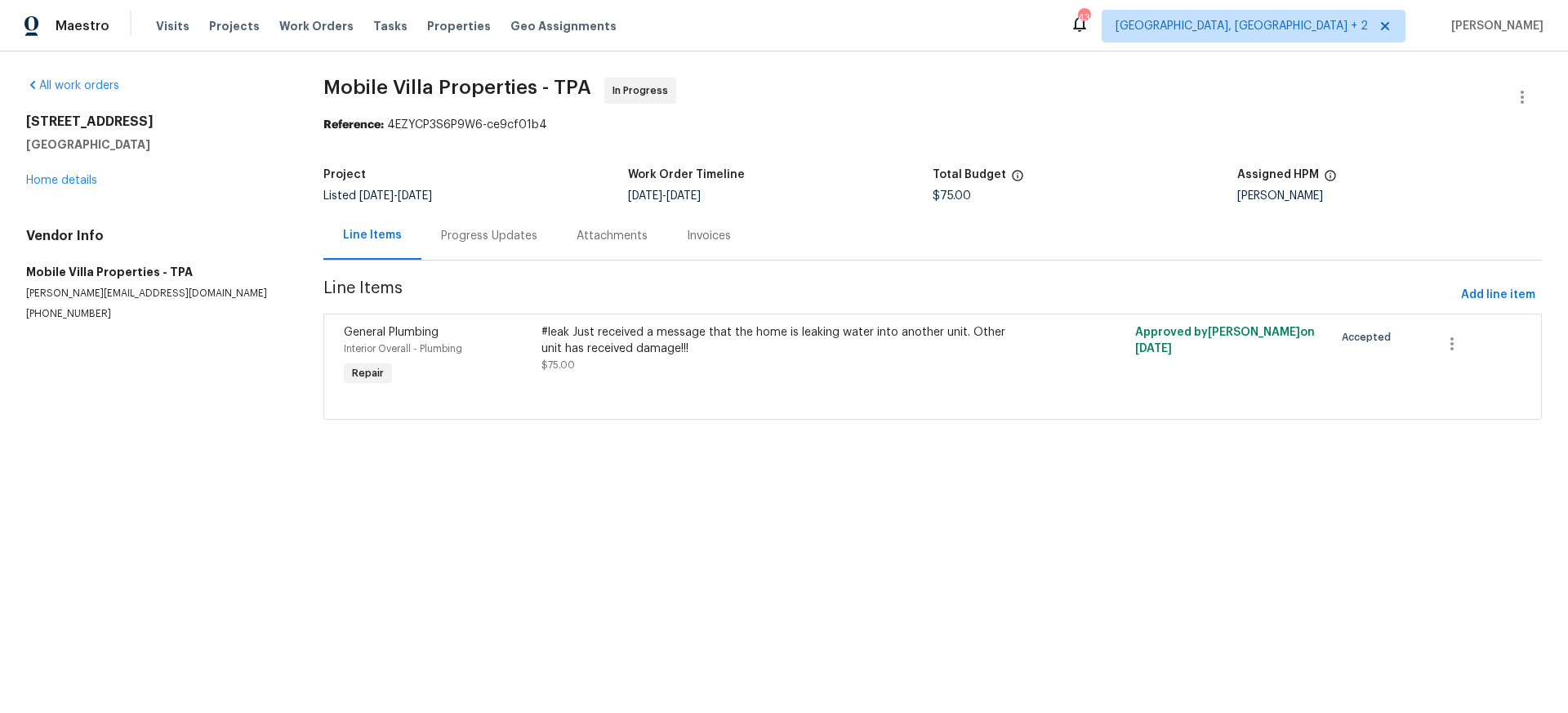
click at [487, 237] on div "Progress Updates" at bounding box center [489, 236] width 96 height 16
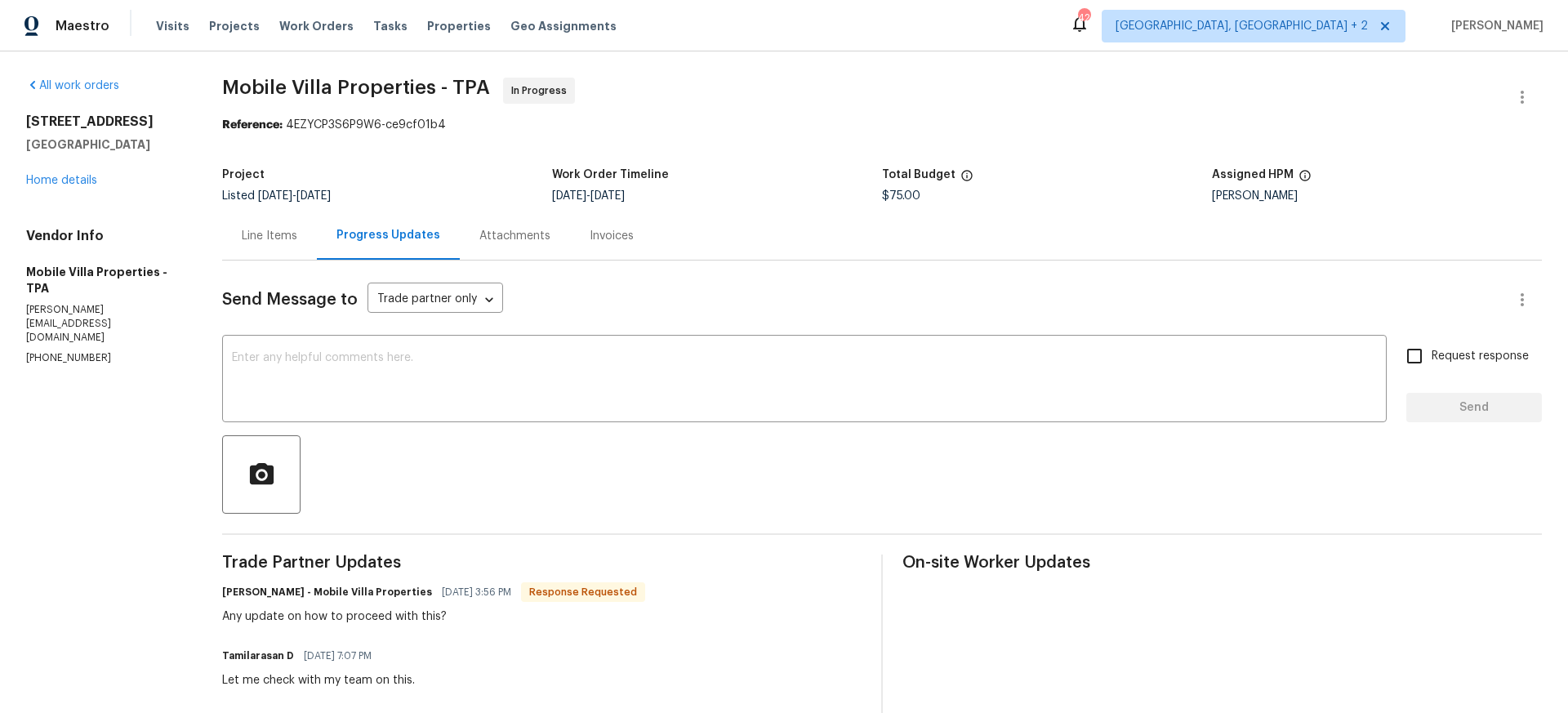
click at [270, 237] on div "Line Items" at bounding box center [269, 236] width 56 height 16
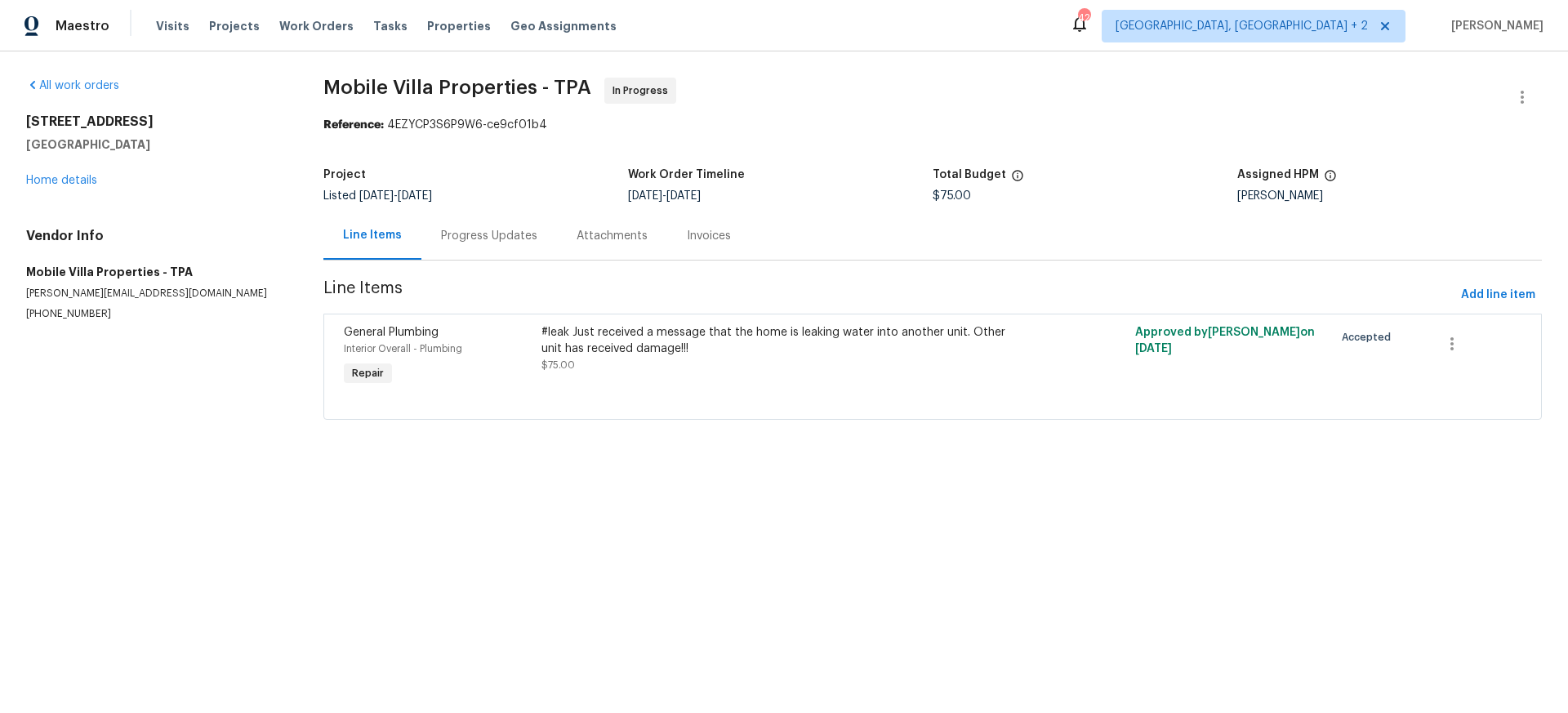
click at [493, 237] on div "Progress Updates" at bounding box center [489, 236] width 96 height 16
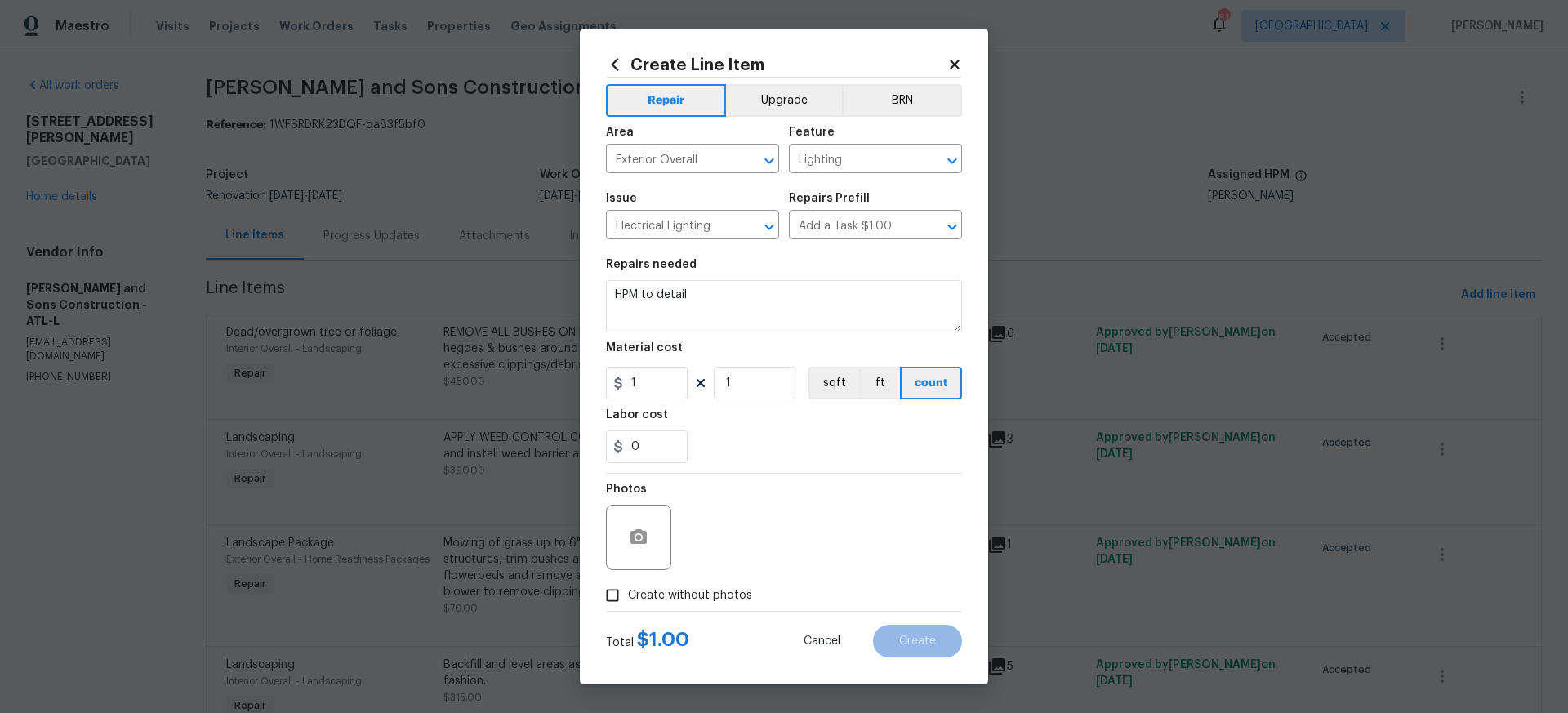
click at [950, 63] on icon at bounding box center [954, 64] width 14 height 14
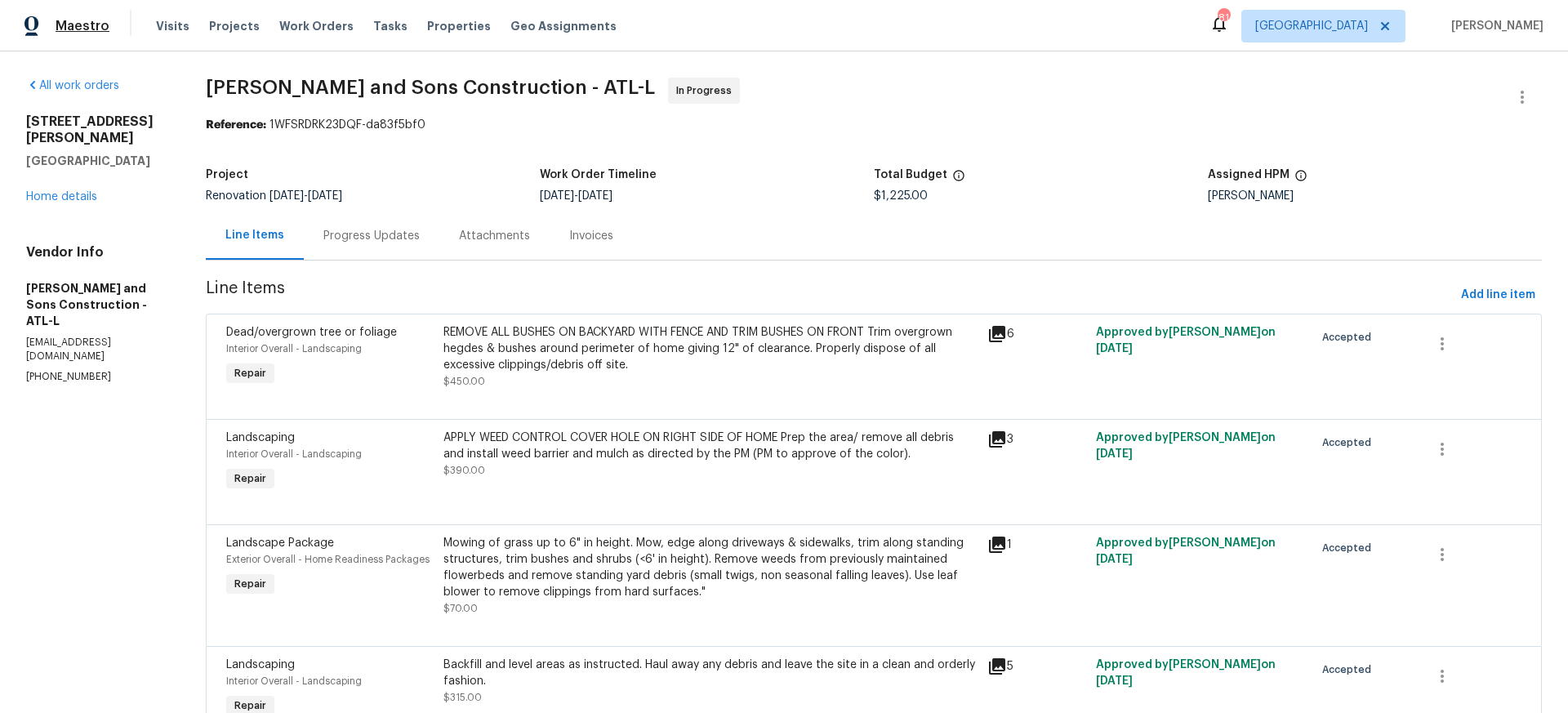
click at [70, 27] on span "Maestro" at bounding box center [83, 25] width 54 height 16
